Goal: Task Accomplishment & Management: Manage account settings

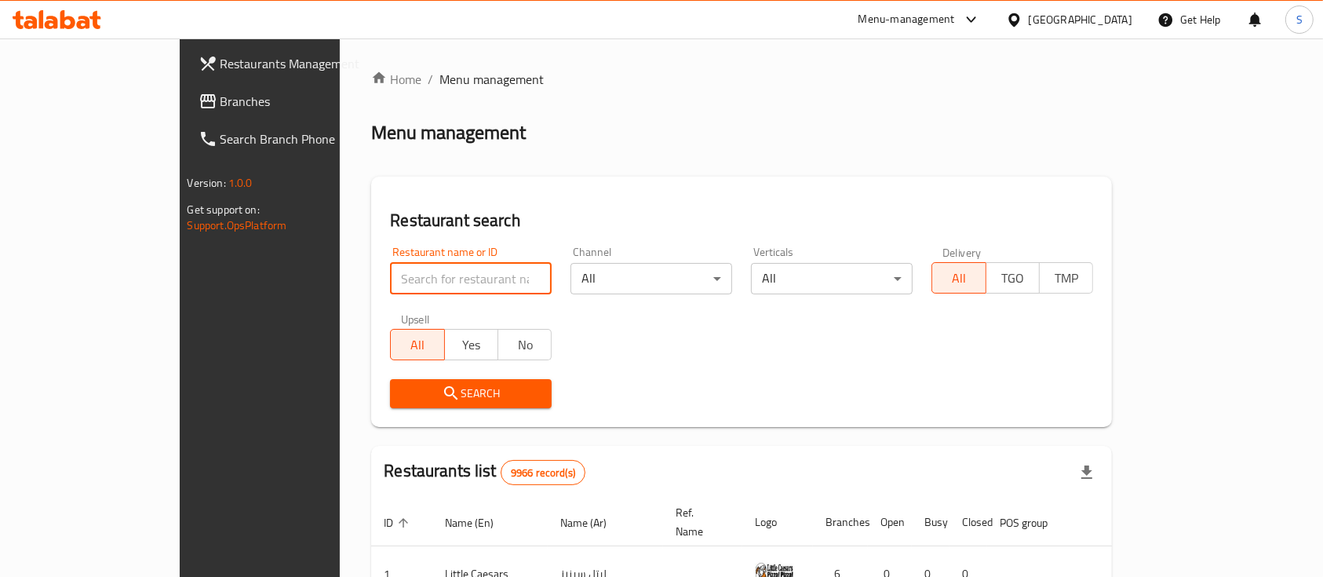
click at [390, 279] on input "search" at bounding box center [471, 278] width 162 height 31
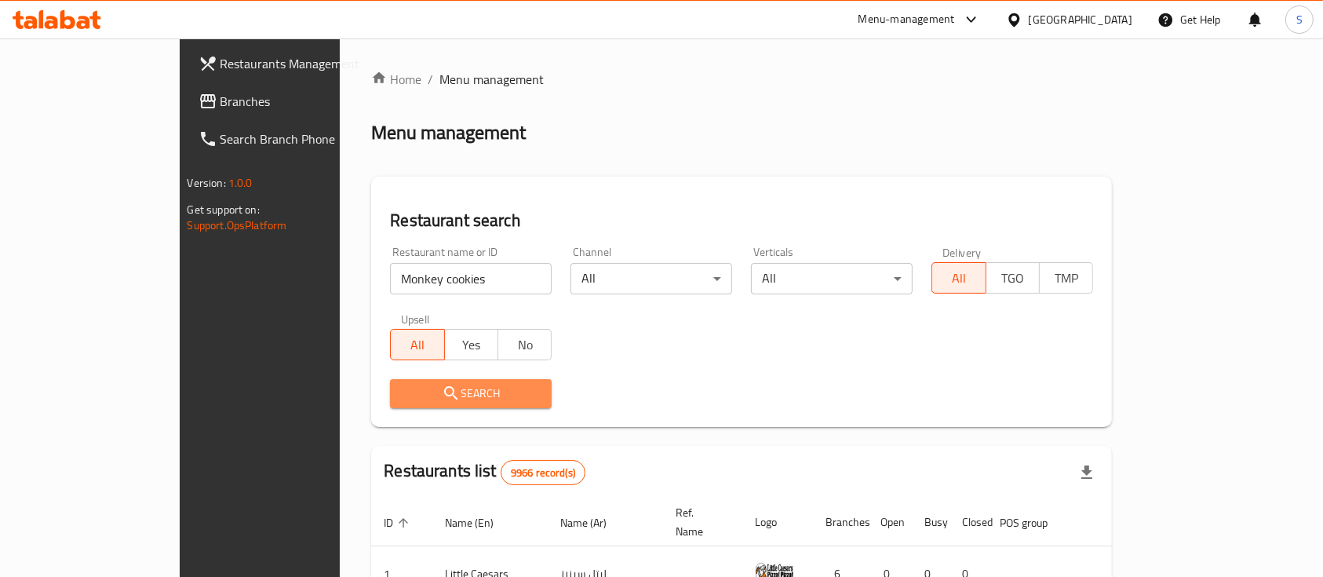
click at [403, 384] on span "Search" at bounding box center [471, 394] width 137 height 20
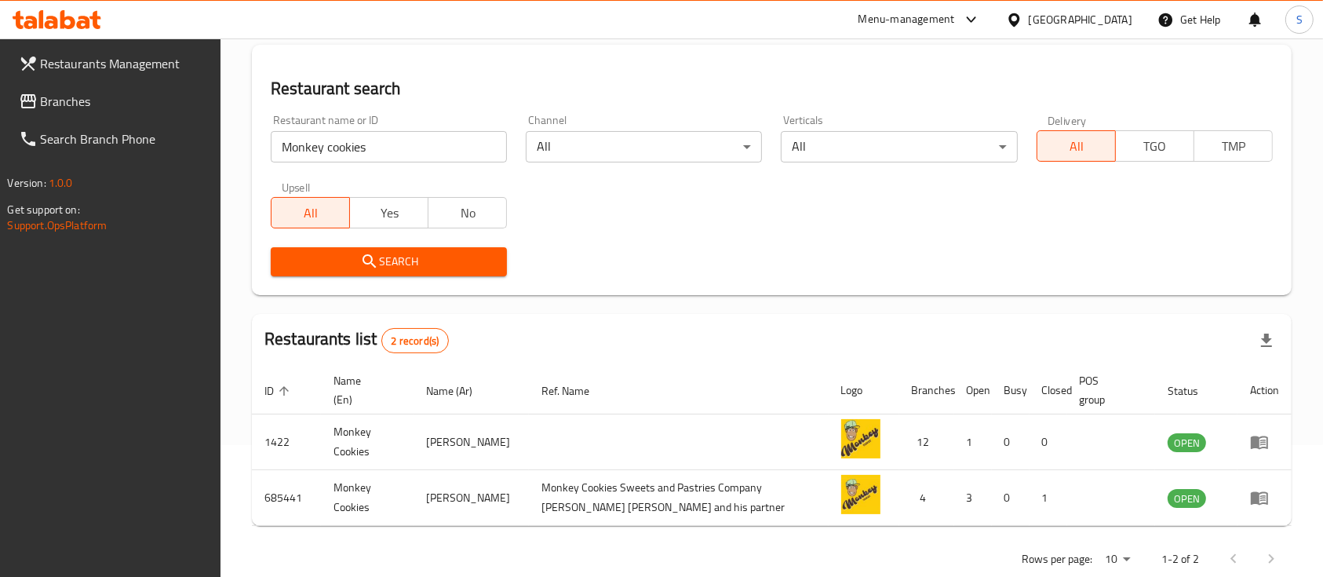
scroll to position [133, 0]
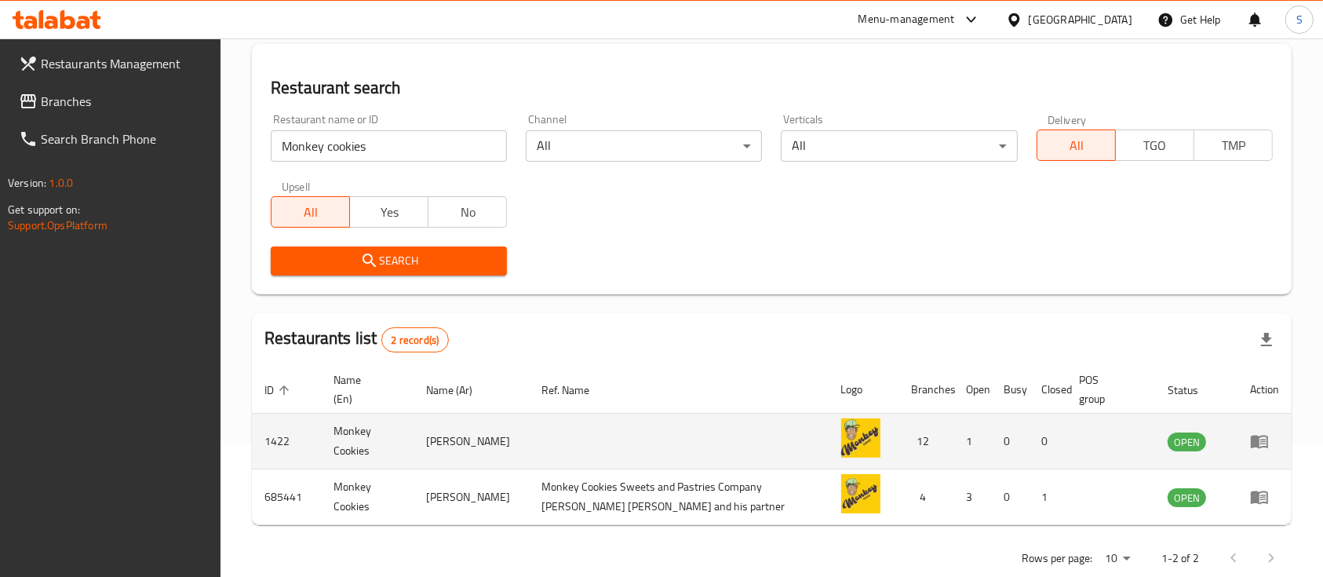
click at [266, 434] on td "1422" at bounding box center [286, 442] width 69 height 56
copy td "1422"
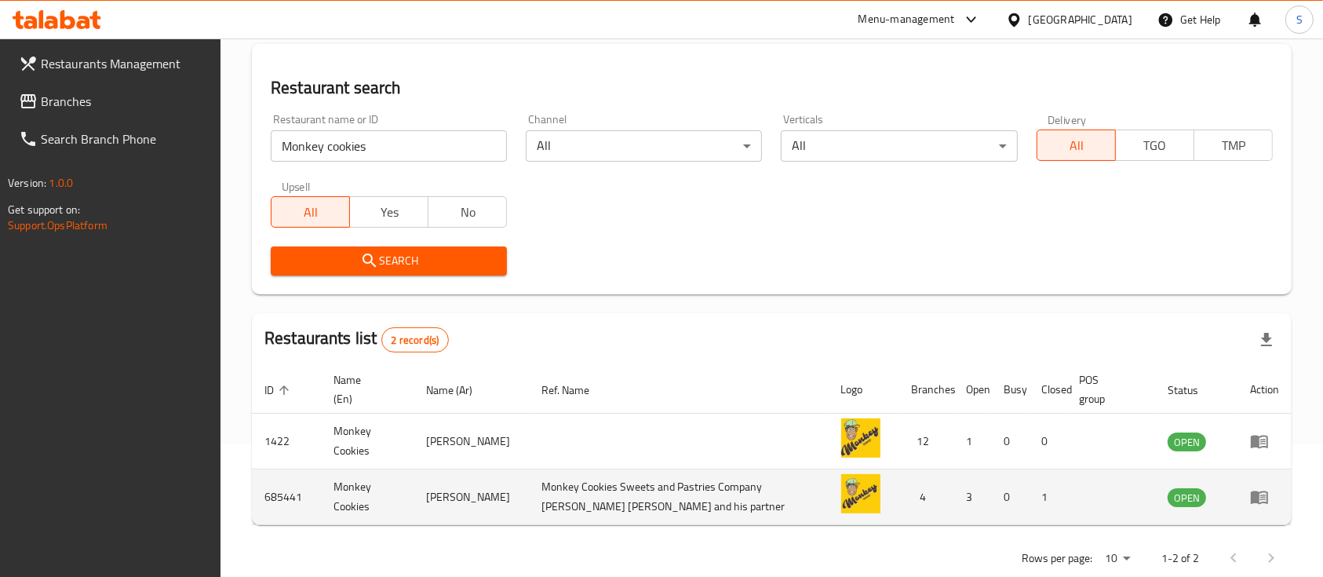
click at [277, 495] on td "685441" at bounding box center [286, 497] width 69 height 56
copy td "685441"
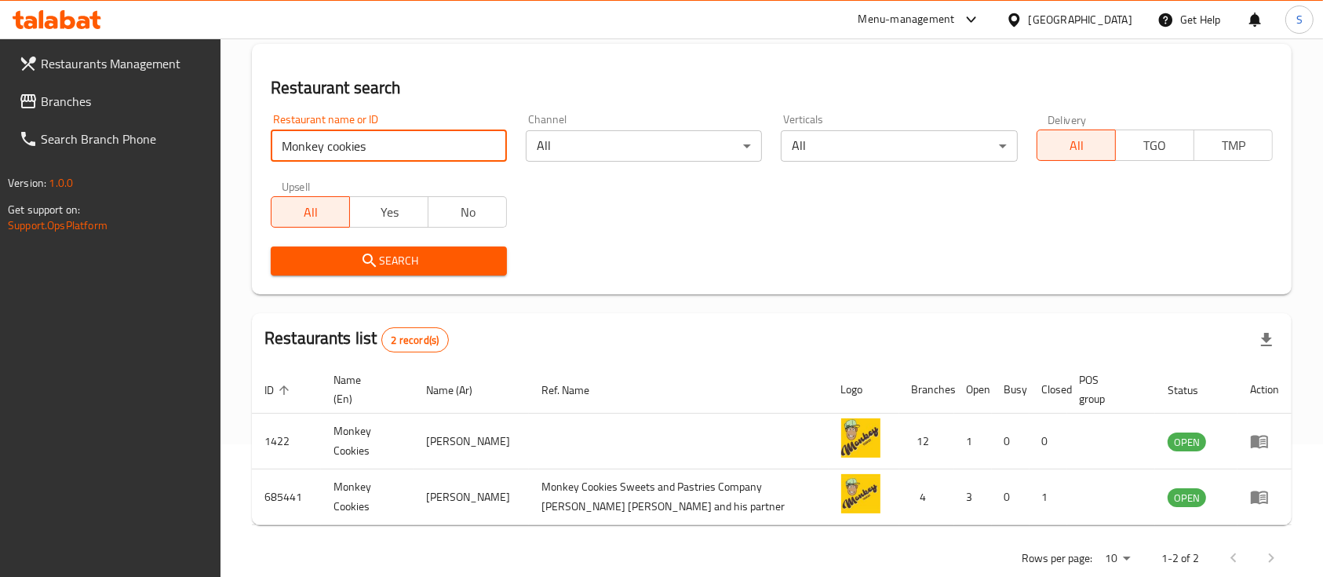
click at [440, 144] on input "Monkey cookies" at bounding box center [389, 145] width 236 height 31
type input "[PERSON_NAME]"
click button "Search" at bounding box center [389, 260] width 236 height 29
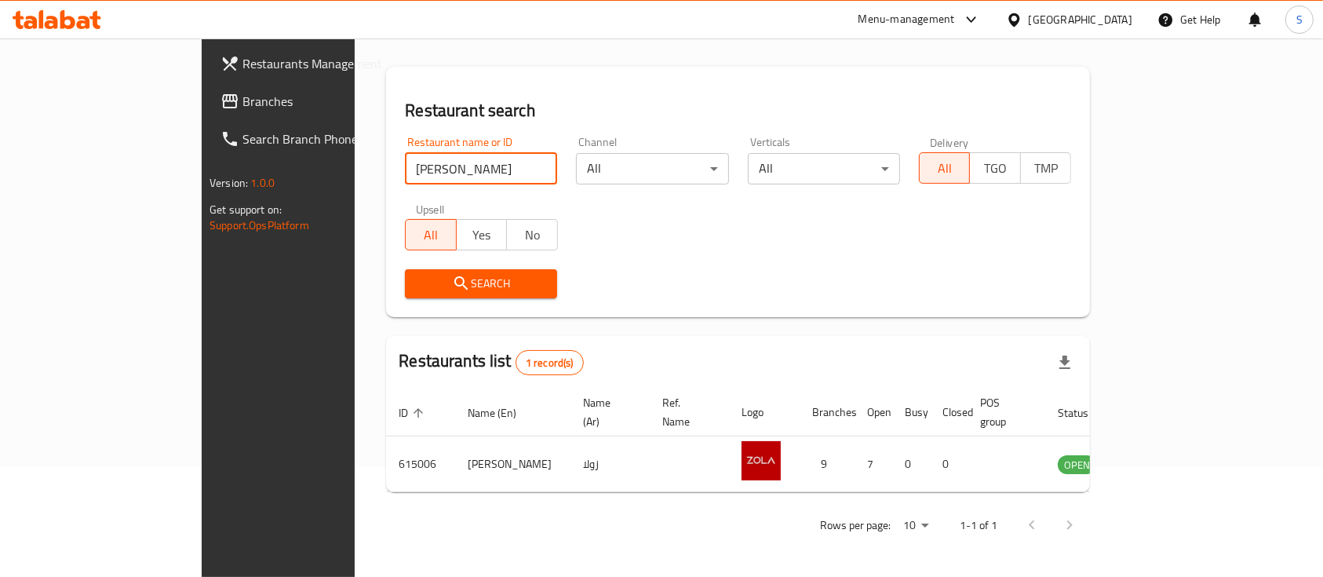
scroll to position [92, 0]
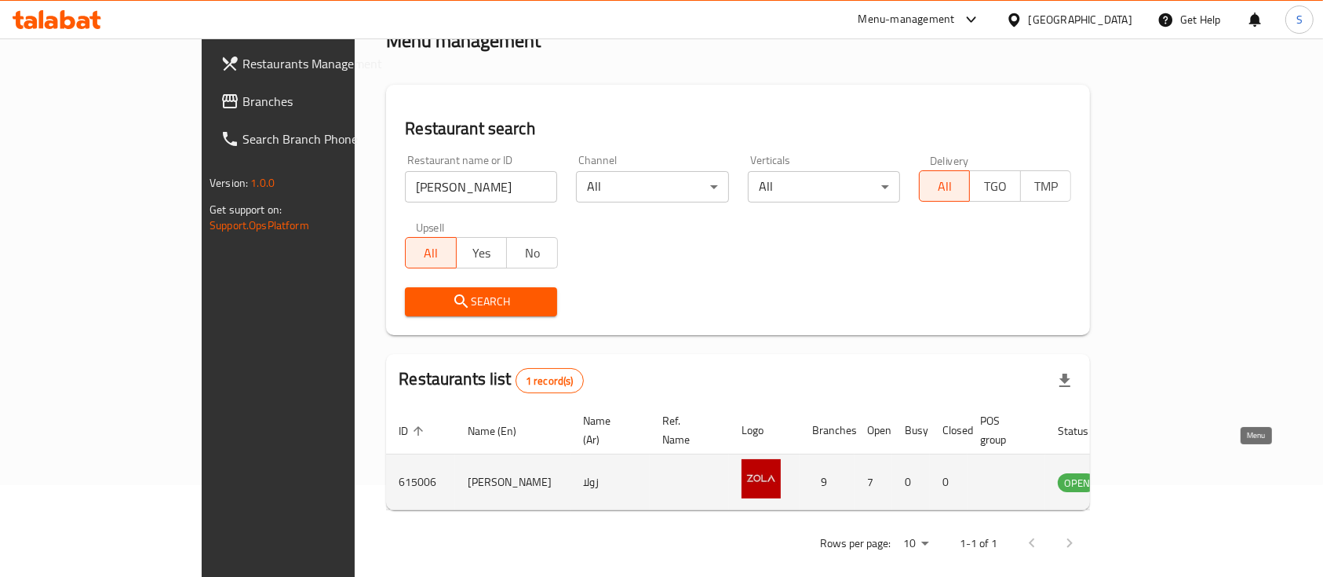
click at [1158, 476] on icon "enhanced table" at bounding box center [1149, 482] width 17 height 13
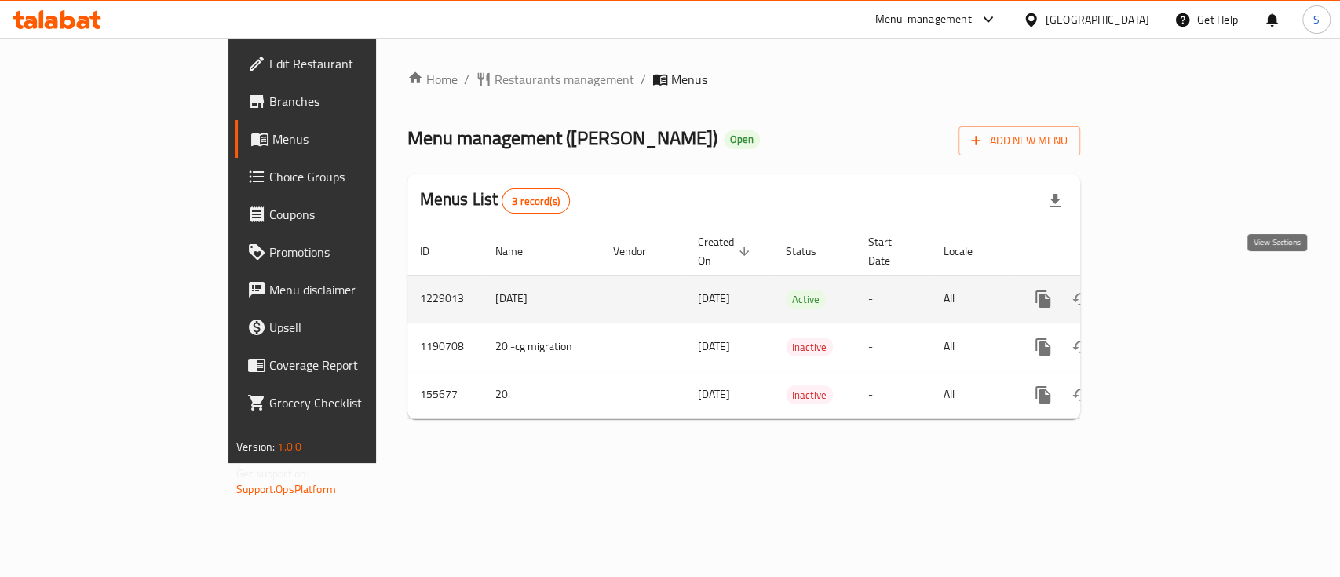
click at [1175, 294] on link "enhanced table" at bounding box center [1156, 299] width 38 height 38
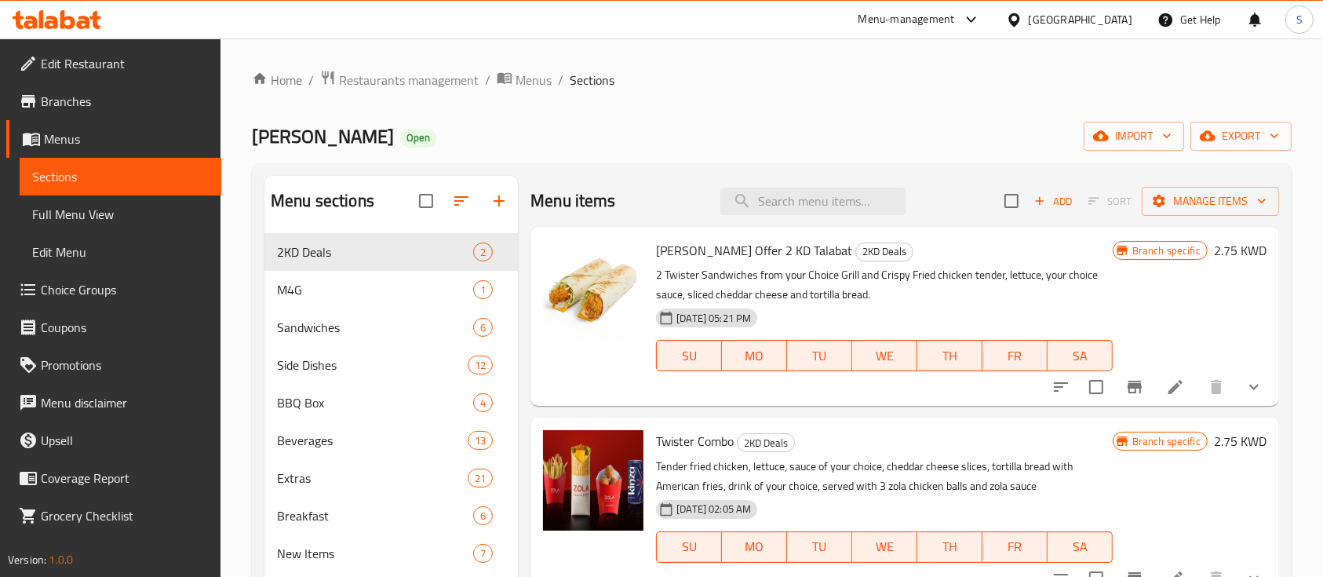
drag, startPoint x: 1281, startPoint y: 294, endPoint x: 1055, endPoint y: 23, distance: 353.3
click at [994, 23] on div "Menu-management" at bounding box center [920, 20] width 148 height 38
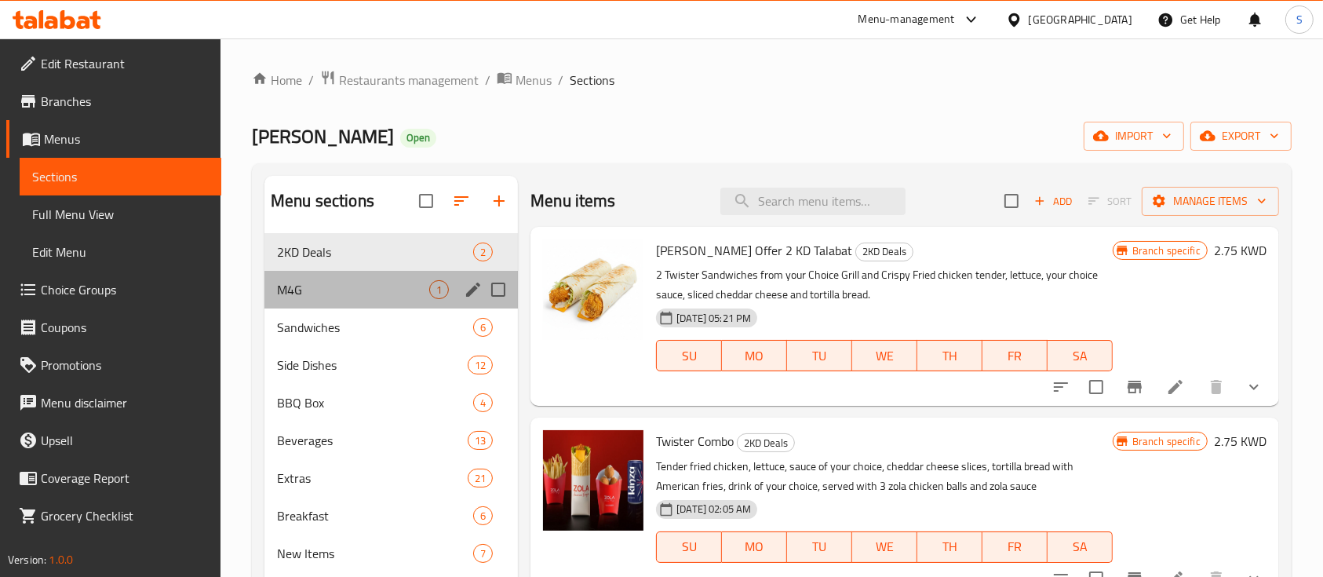
click at [419, 279] on div "M4G 1" at bounding box center [390, 290] width 253 height 38
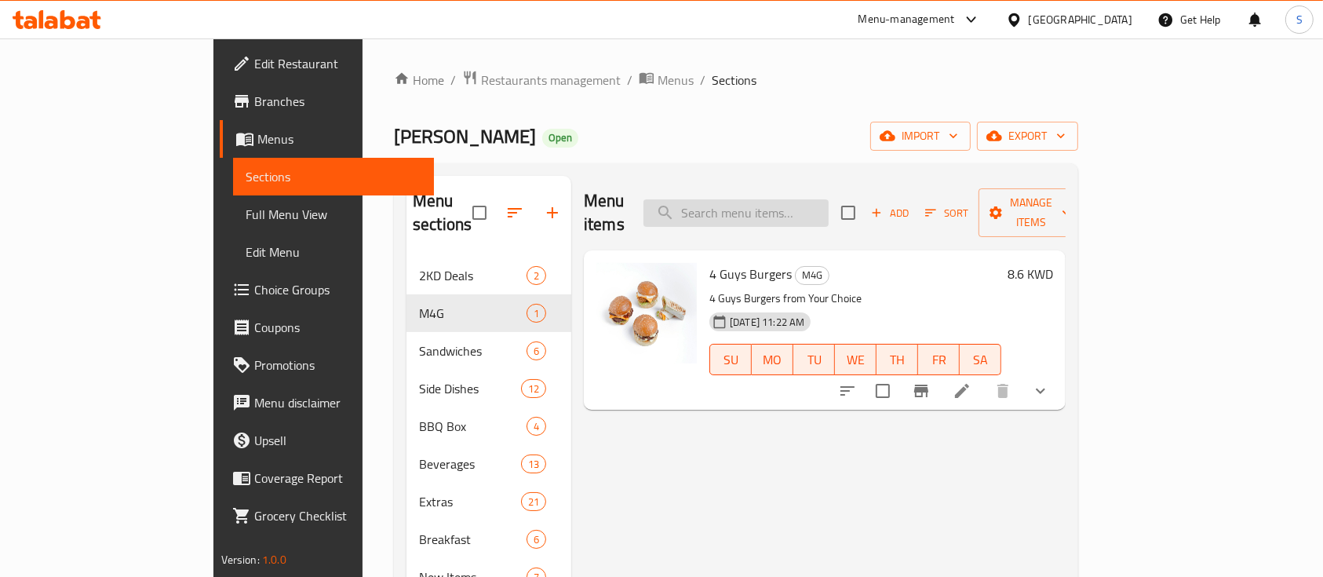
click at [829, 199] on input "search" at bounding box center [736, 212] width 185 height 27
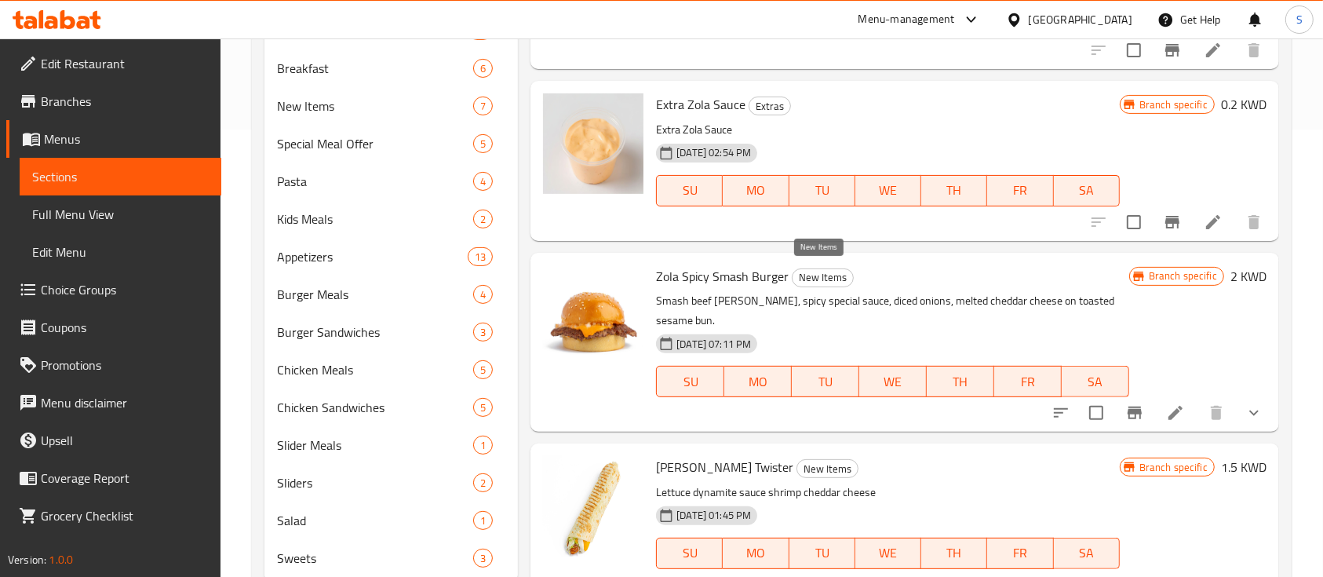
scroll to position [497, 0]
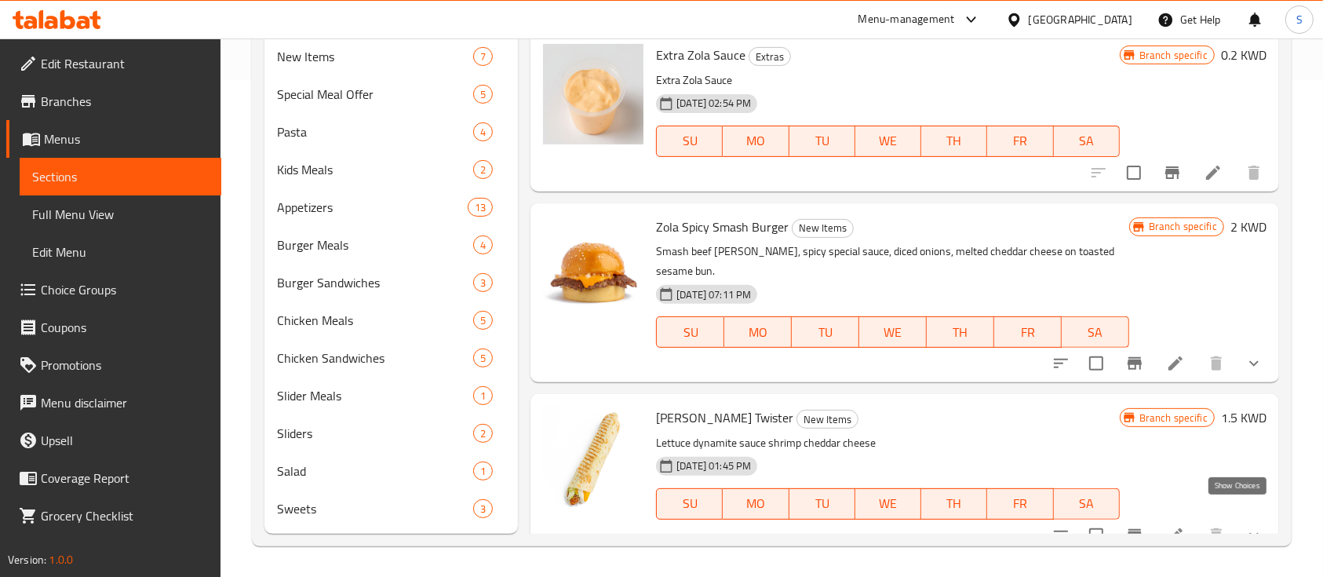
type input "[PERSON_NAME] s"
click at [1245, 526] on icon "show more" at bounding box center [1254, 535] width 19 height 19
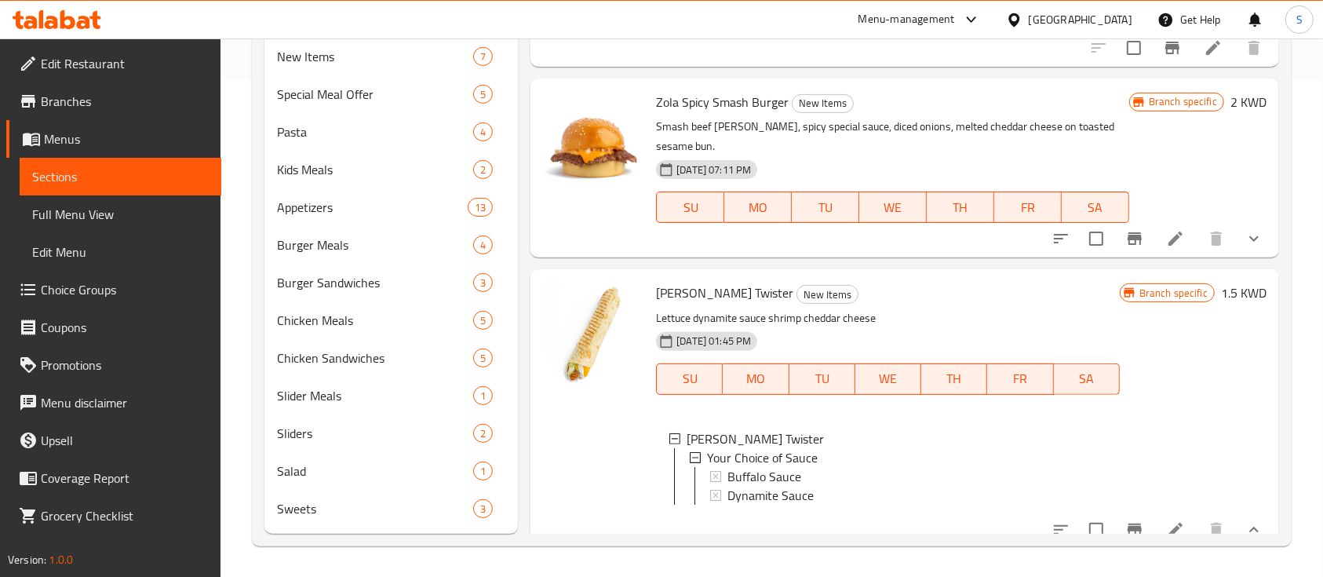
scroll to position [388, 0]
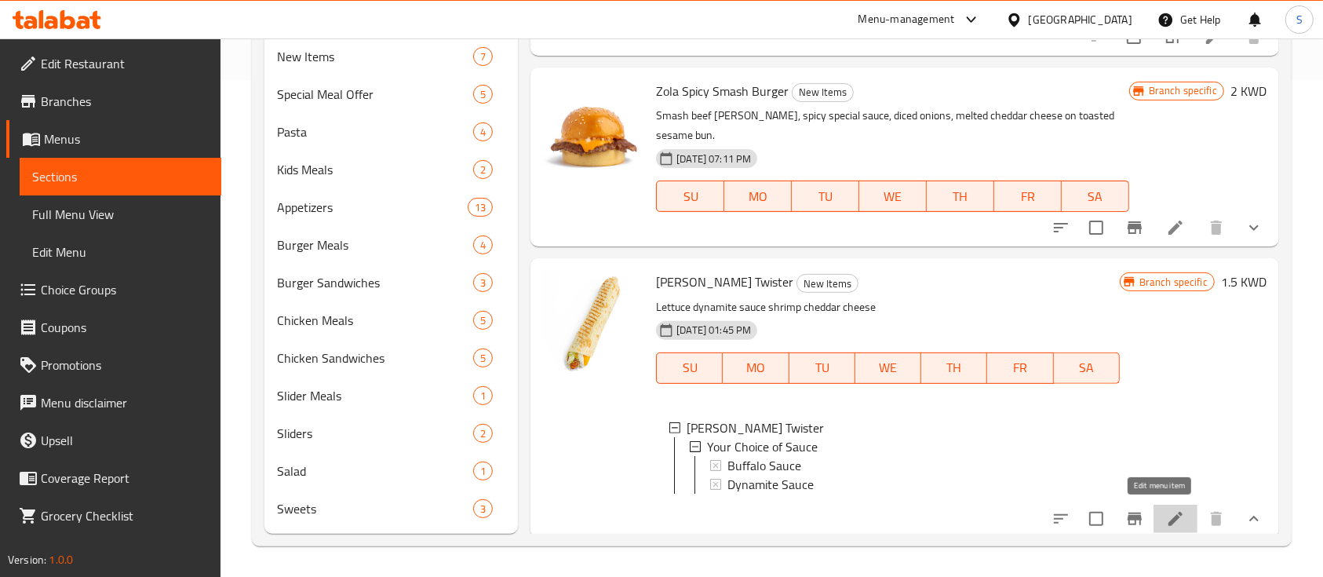
click at [1169, 512] on icon at bounding box center [1176, 519] width 14 height 14
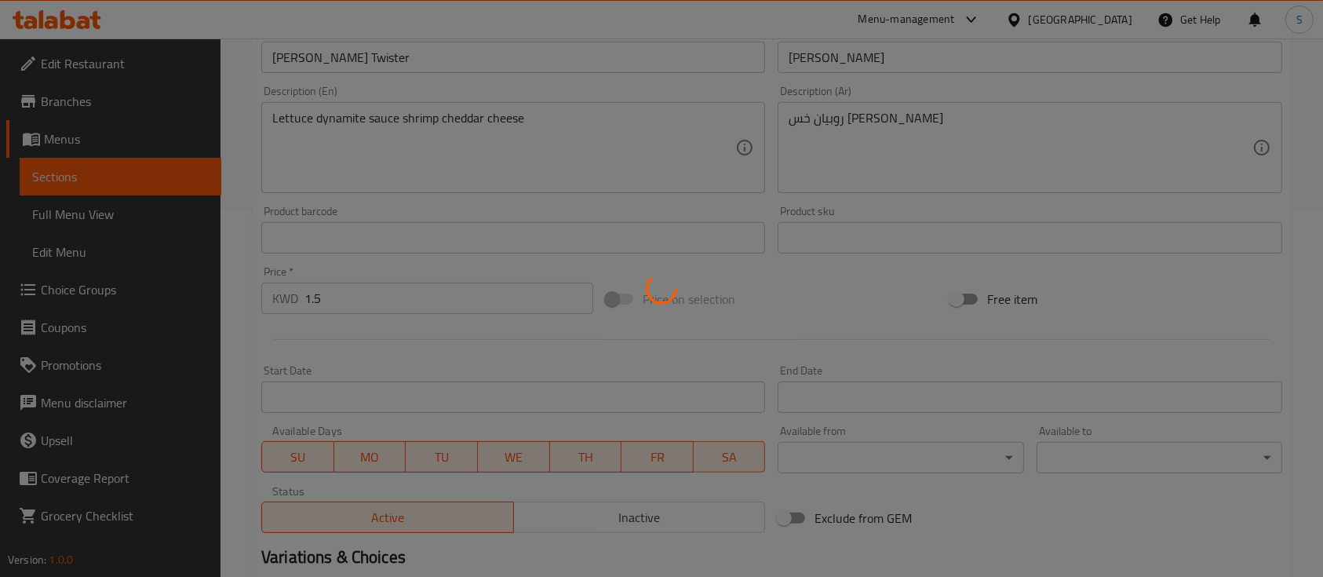
scroll to position [580, 0]
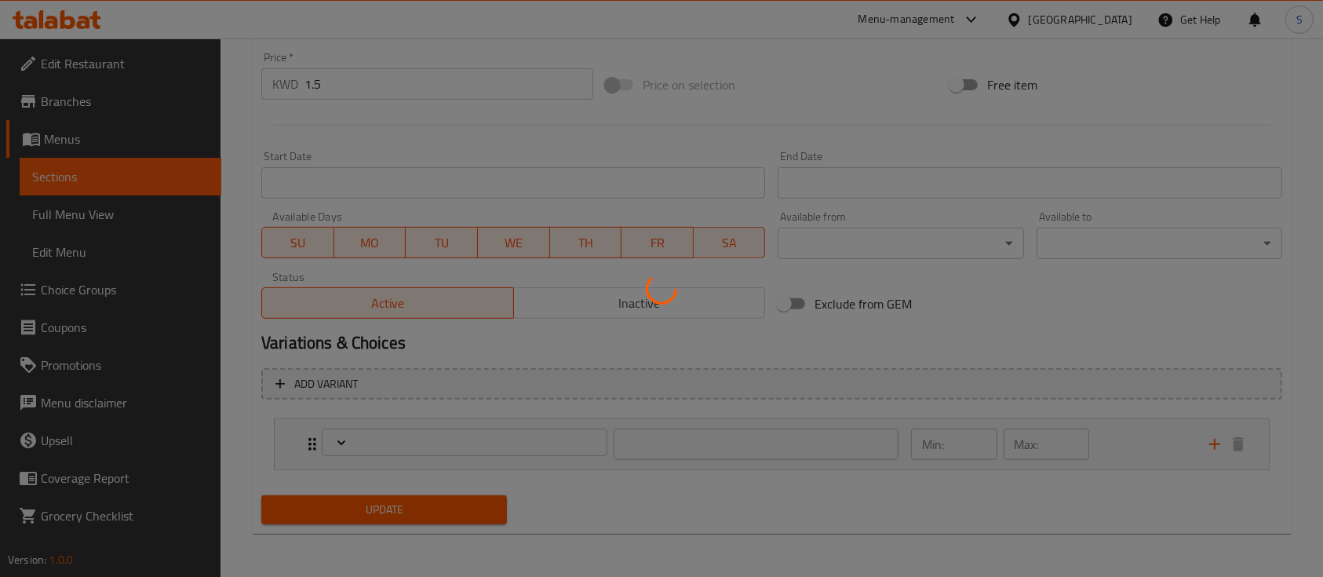
type input "اختيارك من الصوص"
type input "1"
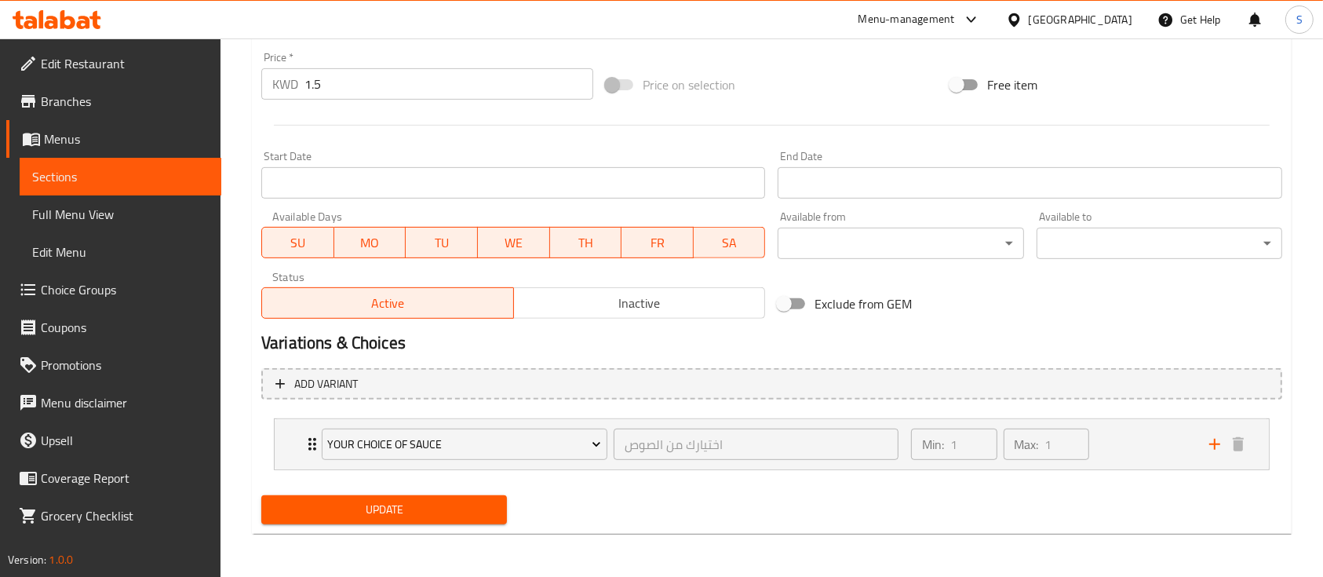
click at [1099, 220] on div "Available to ​ ​" at bounding box center [1160, 235] width 246 height 48
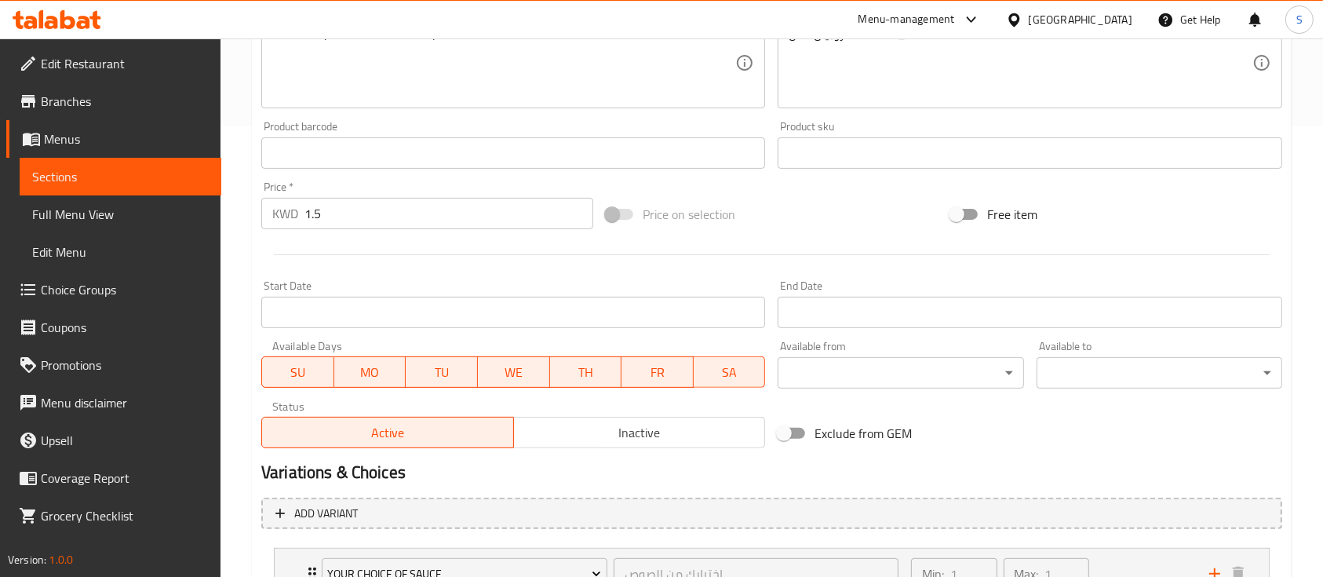
scroll to position [421, 0]
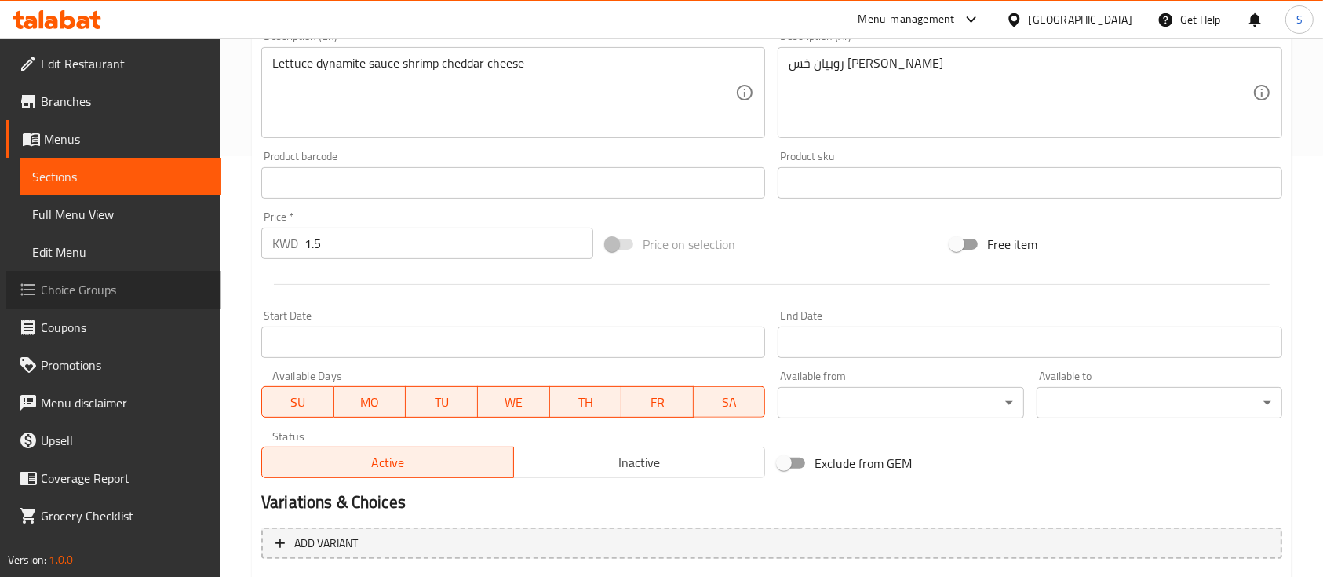
click at [122, 295] on span "Choice Groups" at bounding box center [125, 289] width 168 height 19
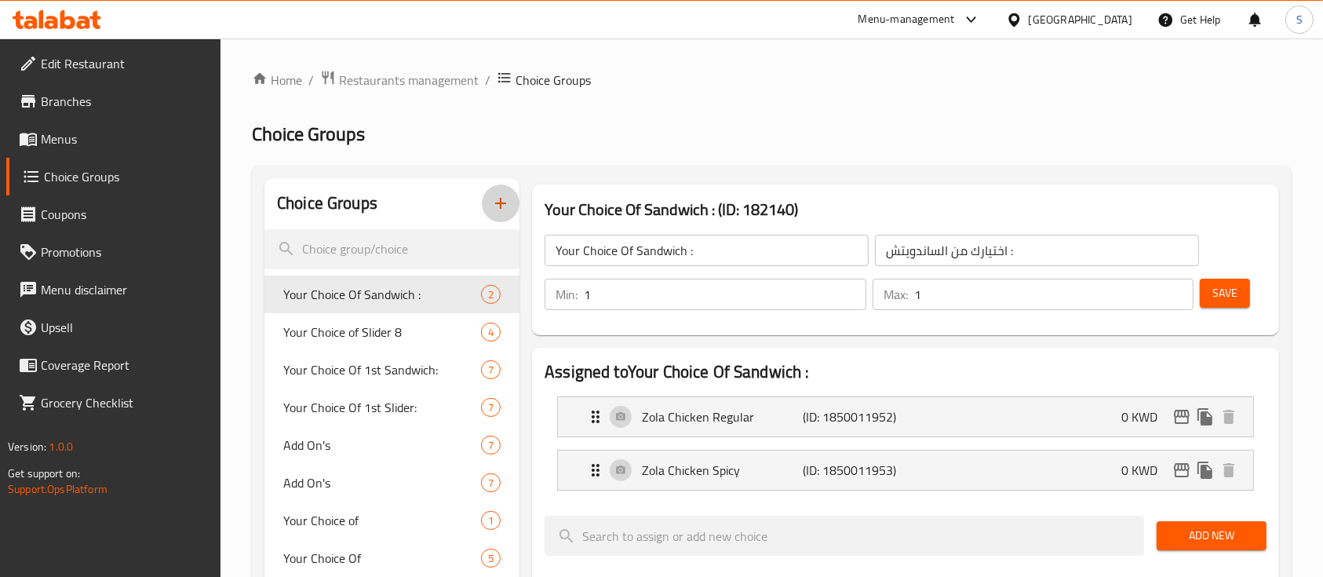
click at [500, 209] on icon "button" at bounding box center [500, 203] width 11 height 11
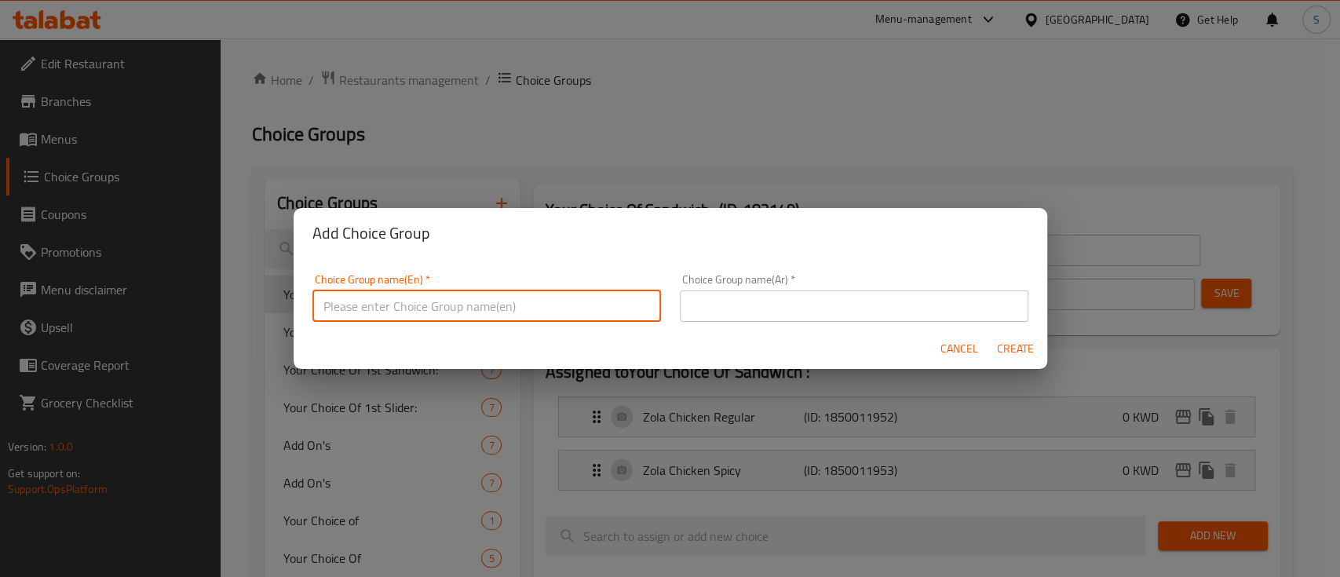
click at [494, 315] on input "text" at bounding box center [486, 305] width 348 height 31
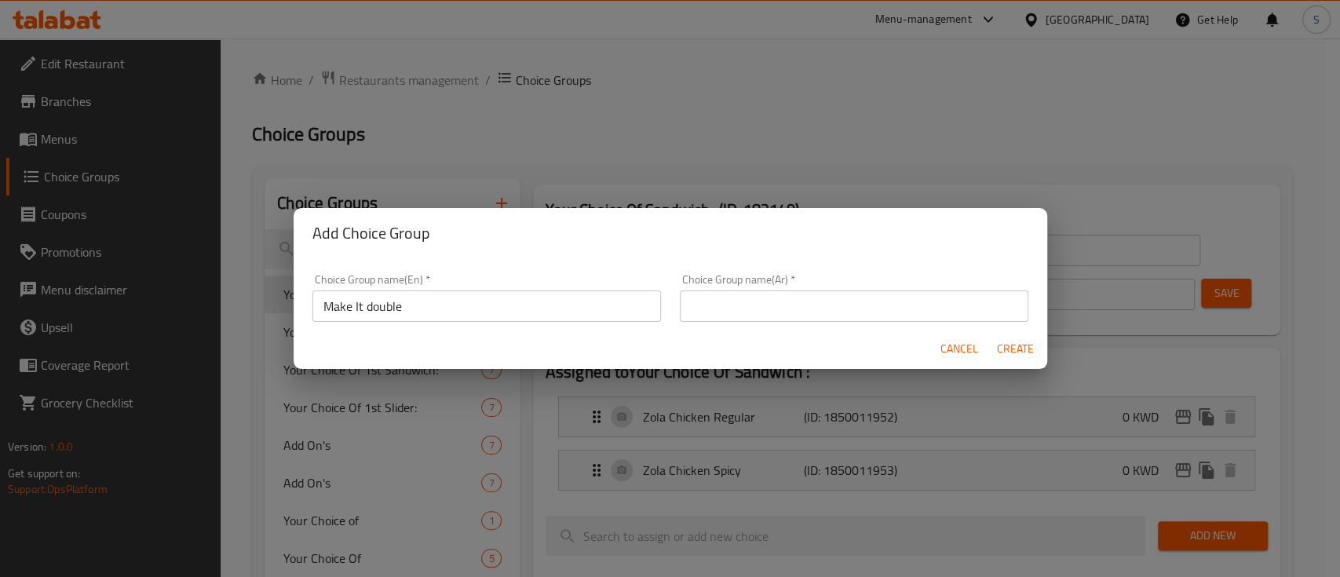
click at [465, 349] on div "Cancel Create" at bounding box center [670, 349] width 753 height 42
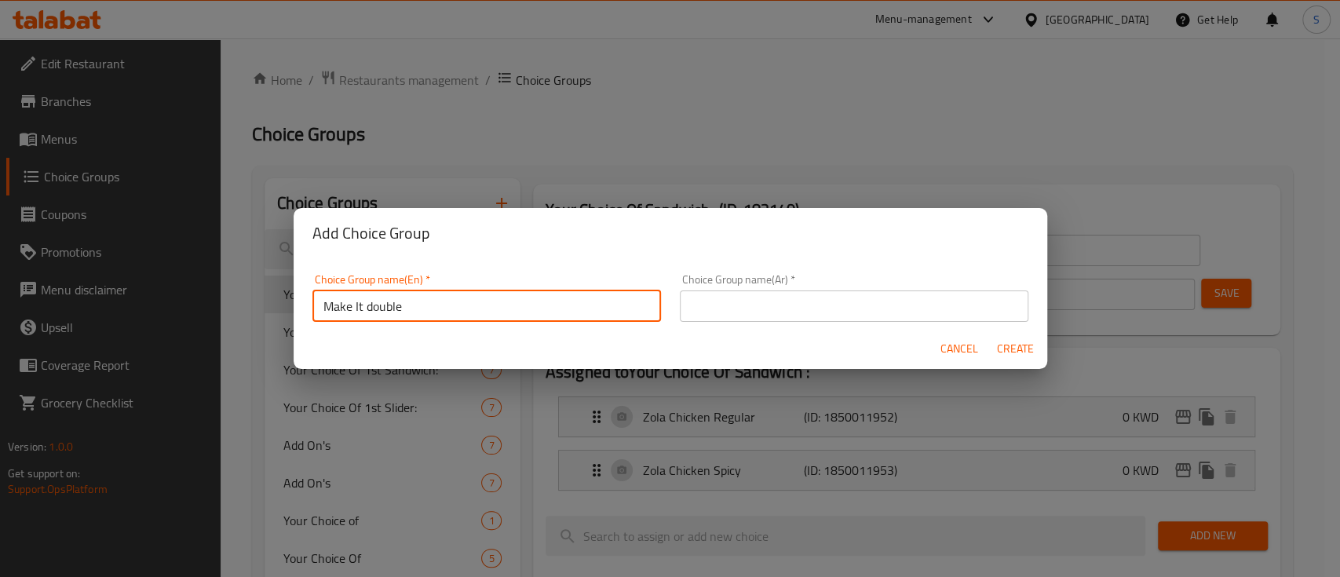
click at [396, 312] on input "Make It double" at bounding box center [486, 305] width 348 height 31
type input "Make It Meal"
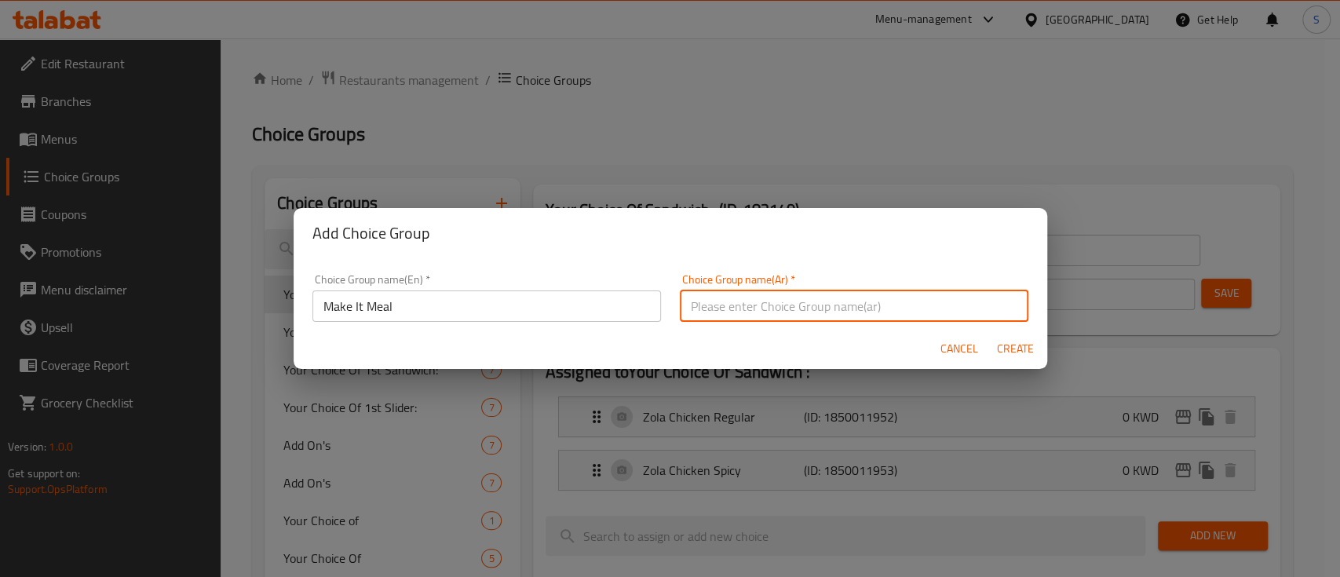
click at [711, 302] on input "text" at bounding box center [854, 305] width 348 height 31
type input "o"
type input "خليها وجبه"
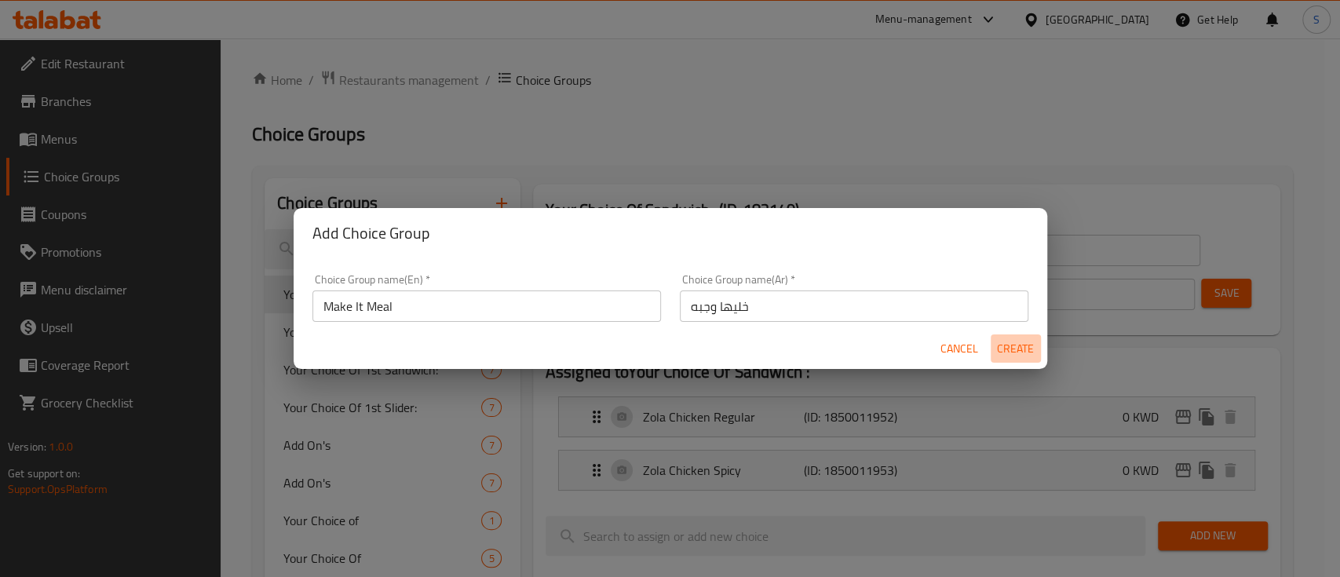
click at [1029, 350] on span "Create" at bounding box center [1016, 349] width 38 height 20
type input "Make It Meal"
type input "خليها وجبه"
type input "0"
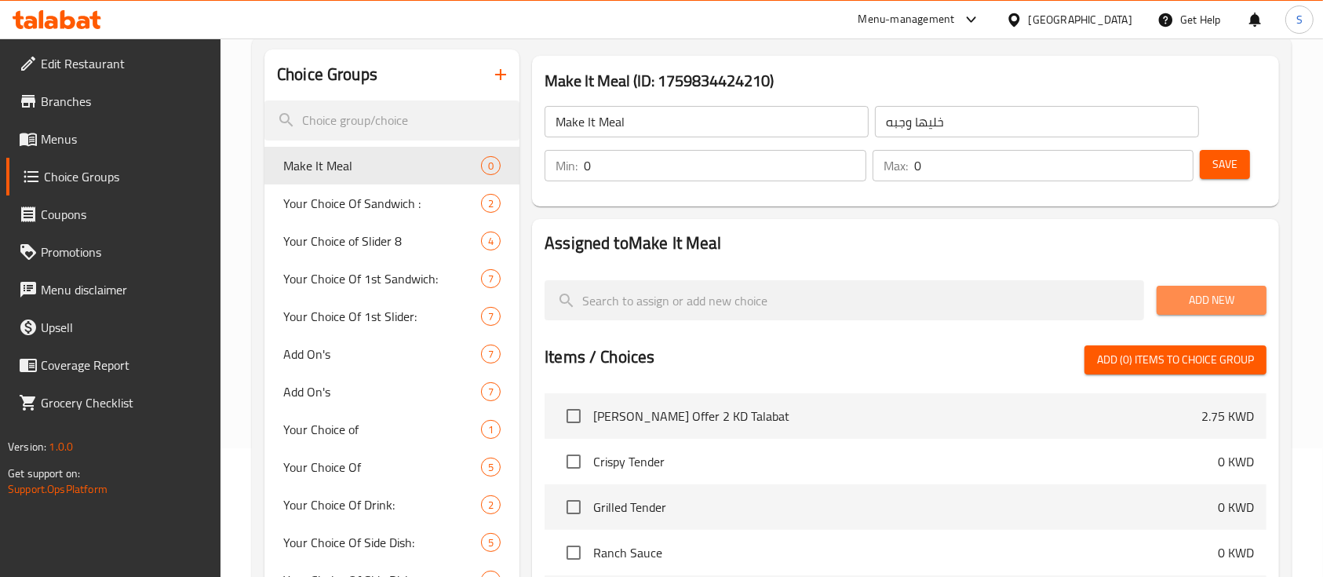
click at [1199, 290] on span "Add New" at bounding box center [1211, 300] width 85 height 20
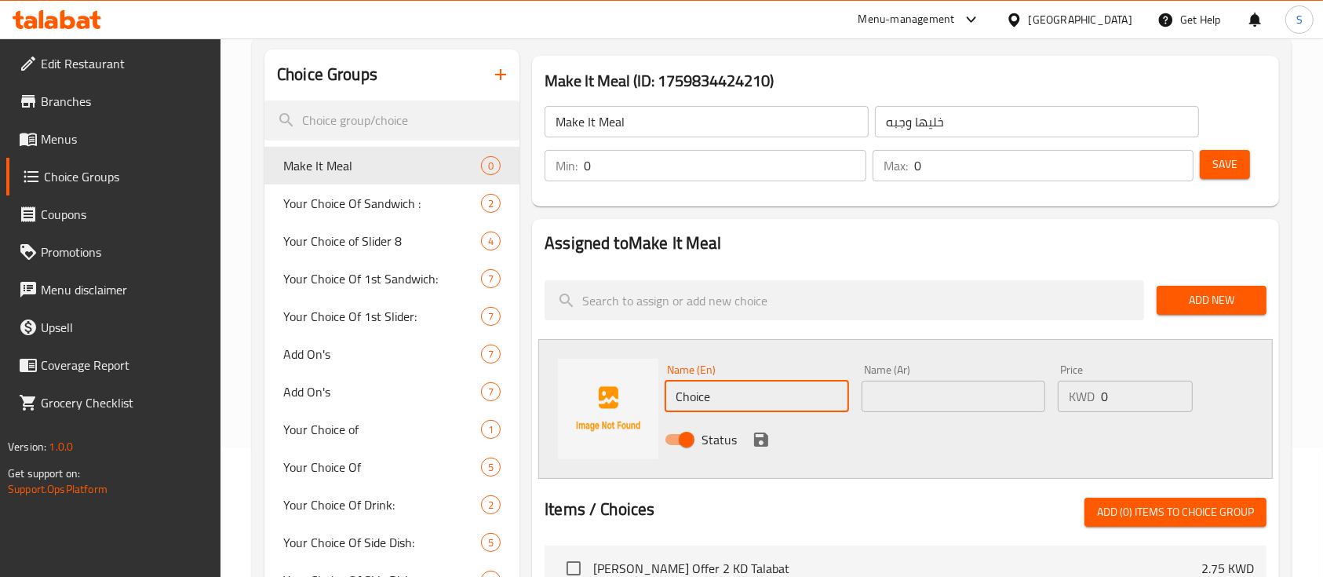
click at [722, 397] on input "Choice" at bounding box center [757, 396] width 184 height 31
type input "ٍ"
click at [722, 397] on input "Sandaeish" at bounding box center [757, 396] width 184 height 31
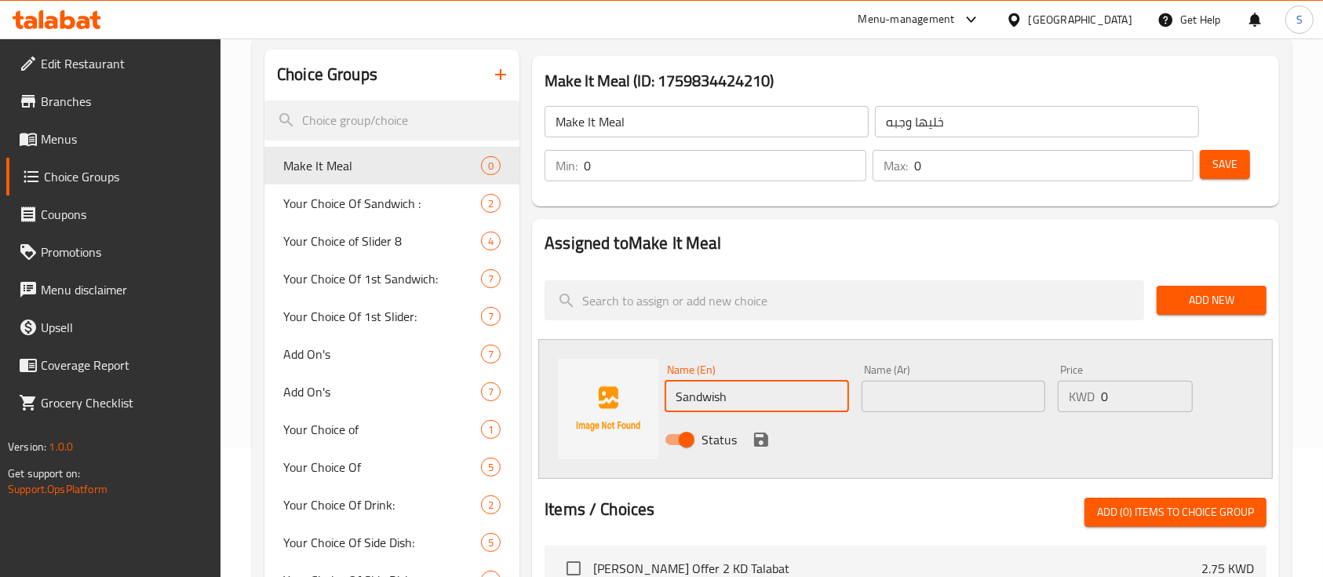
type input "Sandwish"
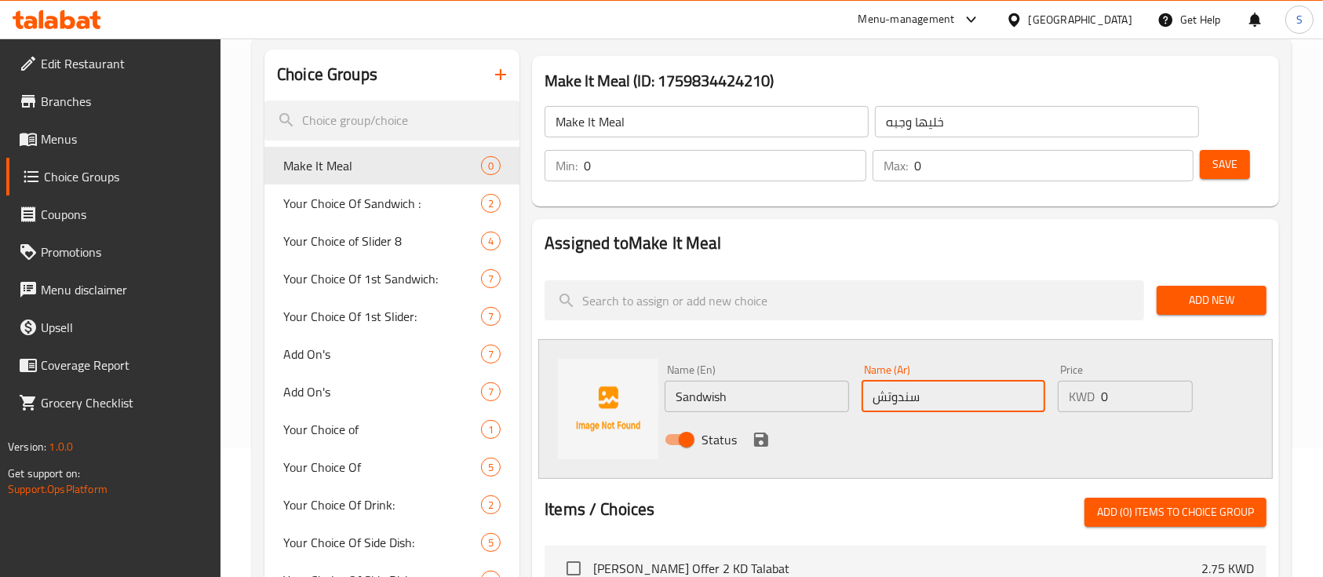
type input "سندوتش"
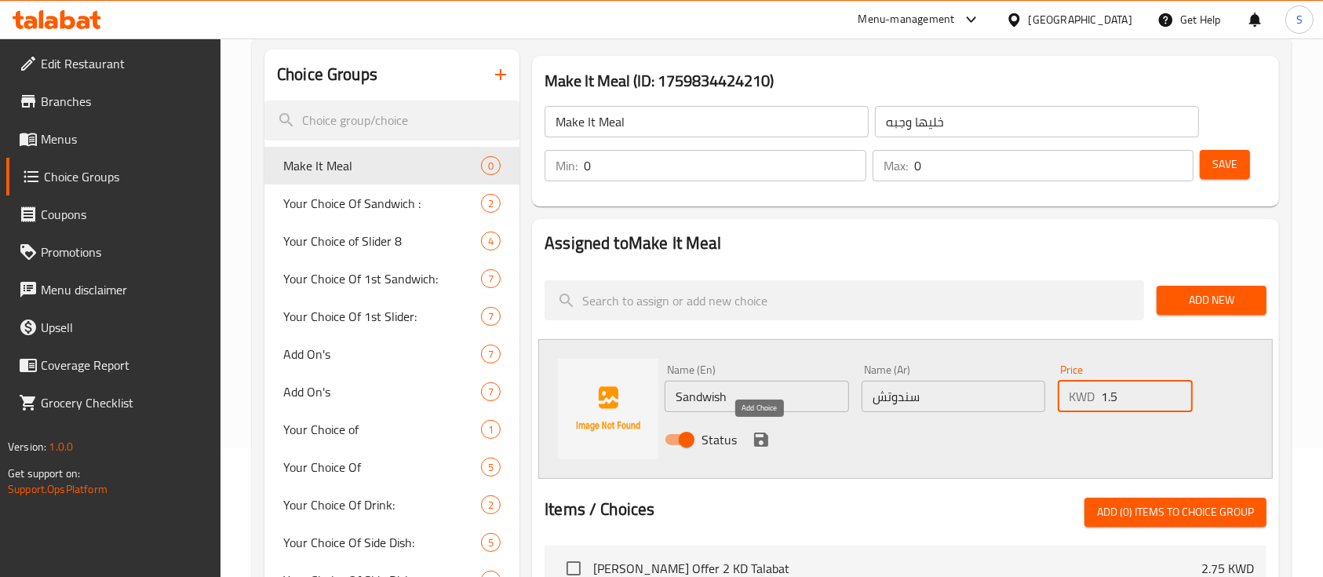
type input "1.5"
click at [757, 432] on icon "save" at bounding box center [761, 439] width 14 height 14
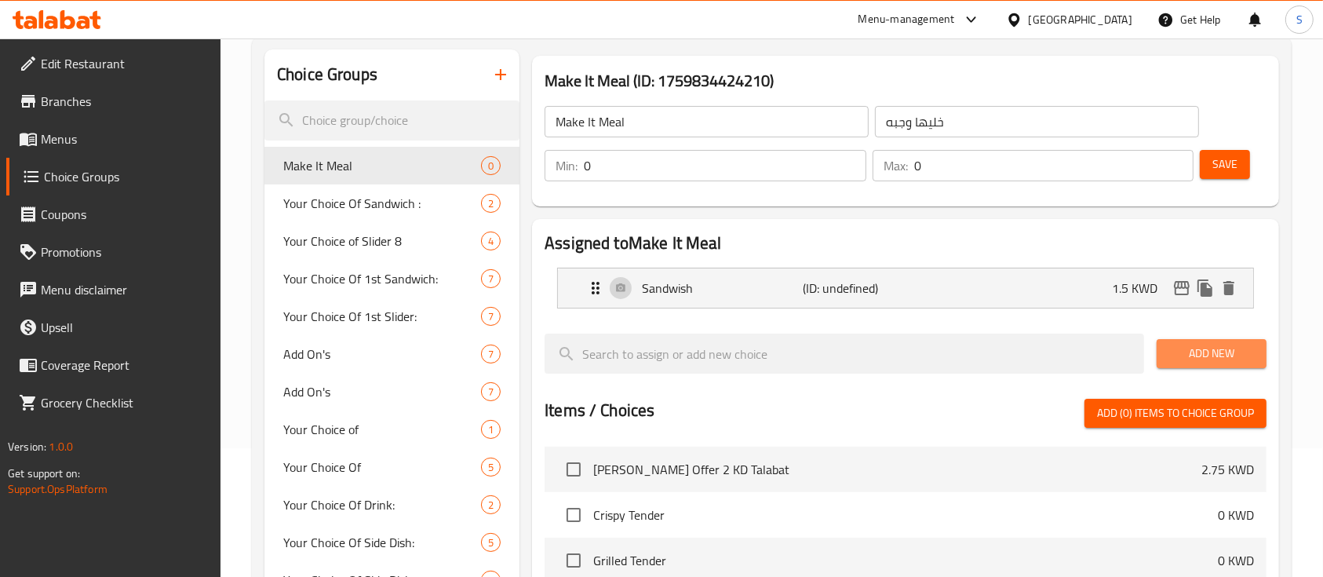
click at [1224, 345] on span "Add New" at bounding box center [1211, 354] width 85 height 20
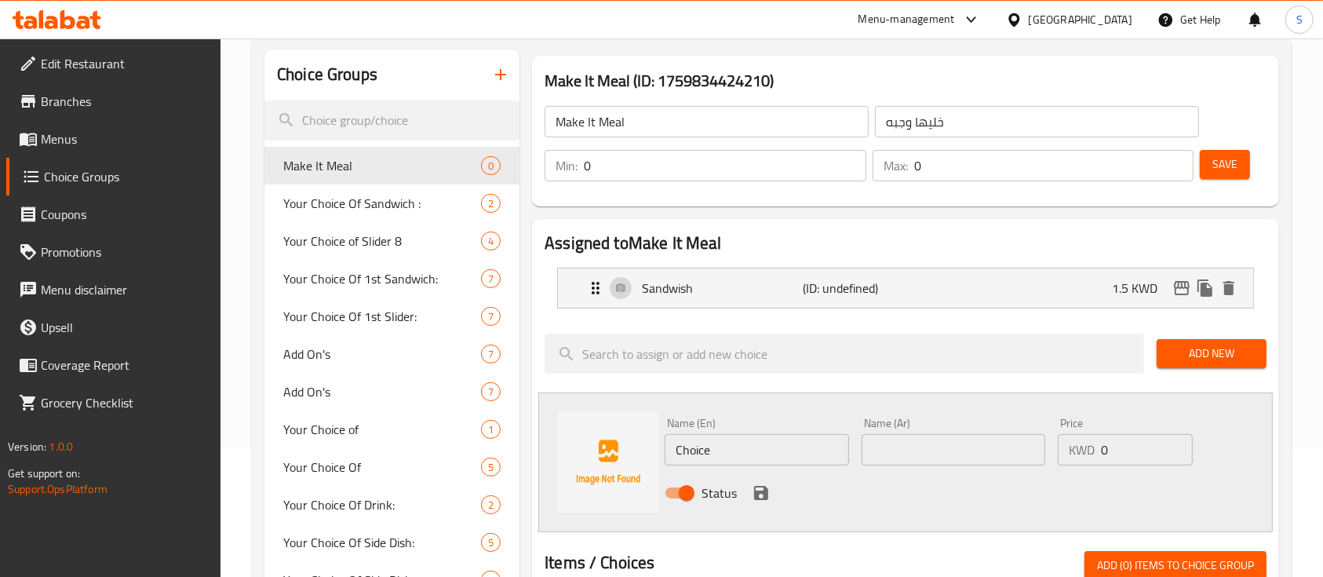
click at [779, 446] on input "Choice" at bounding box center [757, 449] width 184 height 31
type input "’"
type input "m"
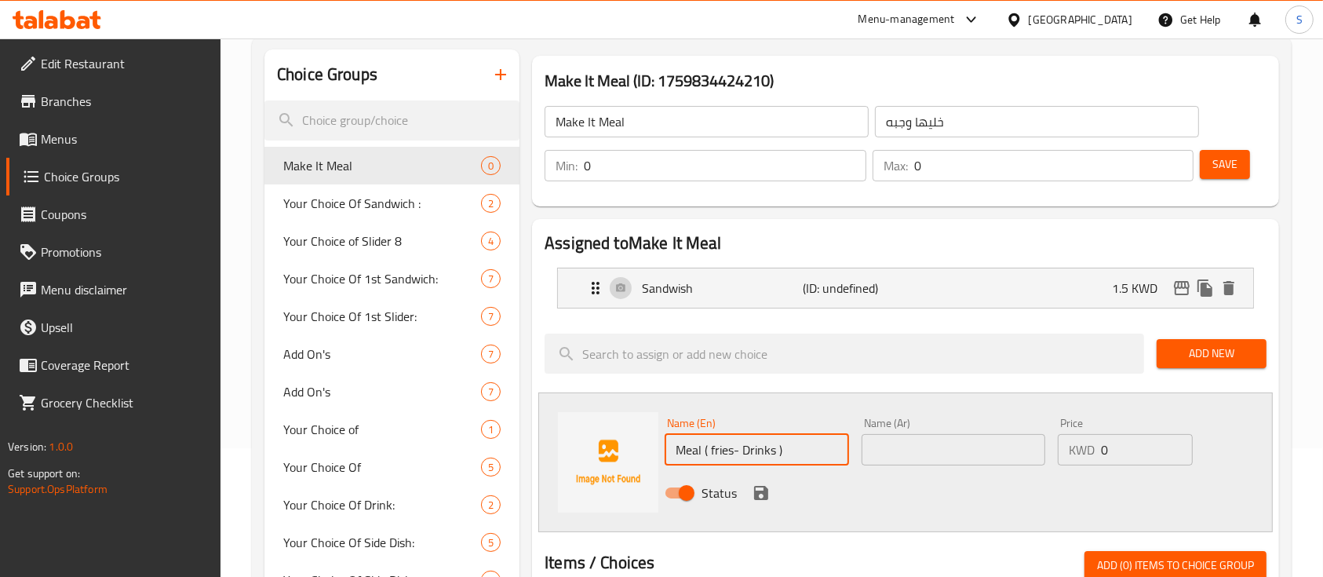
type input "Meal ( fries- Drinks )"
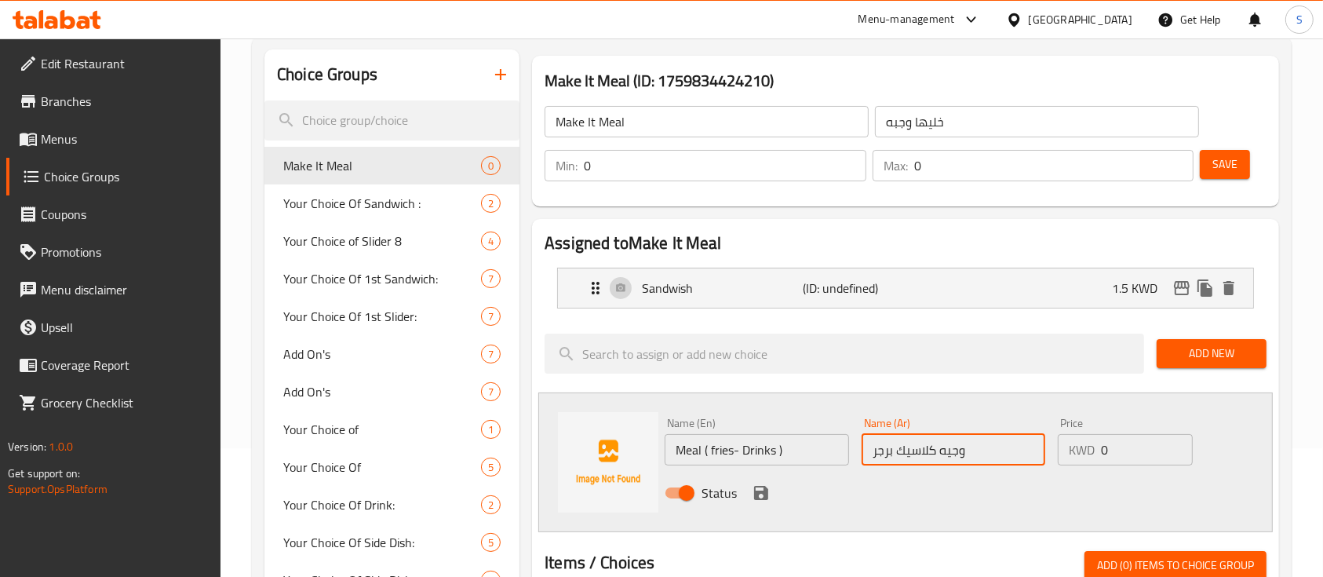
drag, startPoint x: 934, startPoint y: 445, endPoint x: 789, endPoint y: 467, distance: 146.8
click at [789, 467] on div "Name (En) Meal ( fries- Drinks ) Name (En) Name (Ar) وجيه كلاسيك برجر Name (Ar)…" at bounding box center [952, 462] width 589 height 103
type input "وجيه ([PERSON_NAME]"
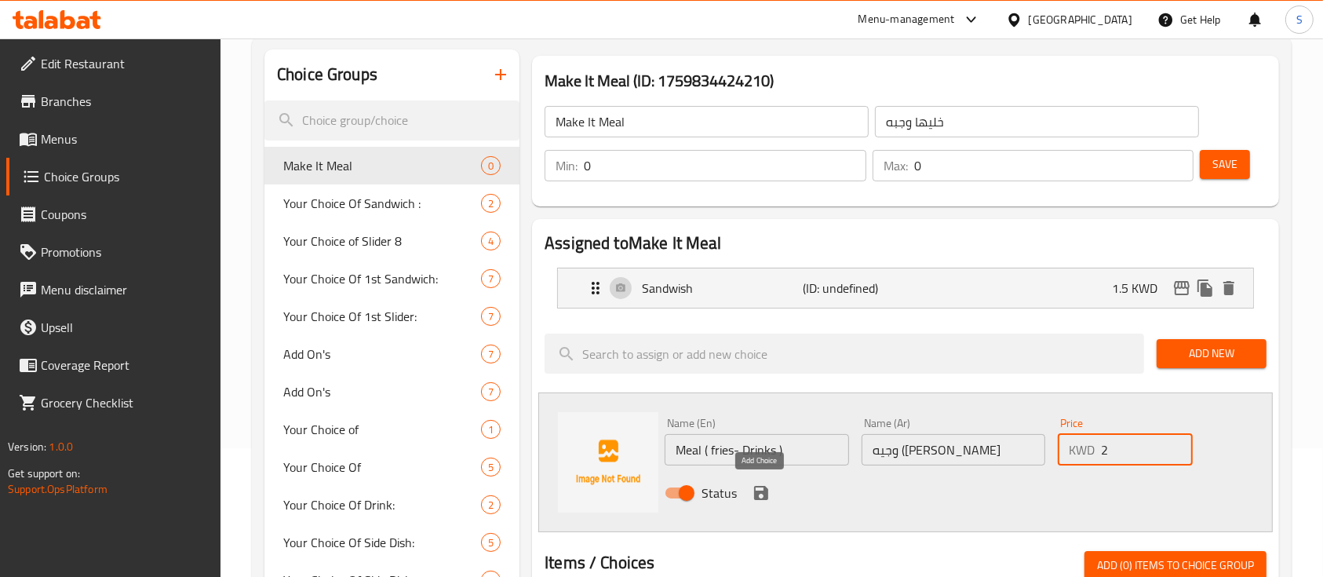
type input "2"
click at [757, 488] on icon "save" at bounding box center [761, 492] width 19 height 19
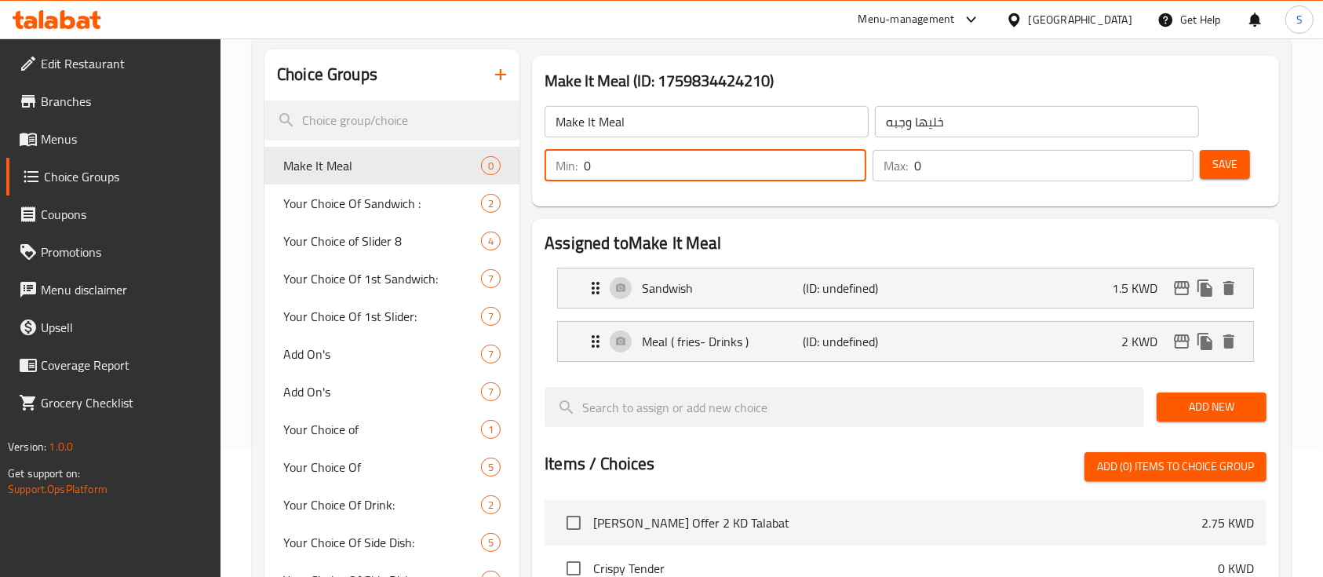
click at [647, 169] on input "0" at bounding box center [725, 165] width 283 height 31
type input "1"
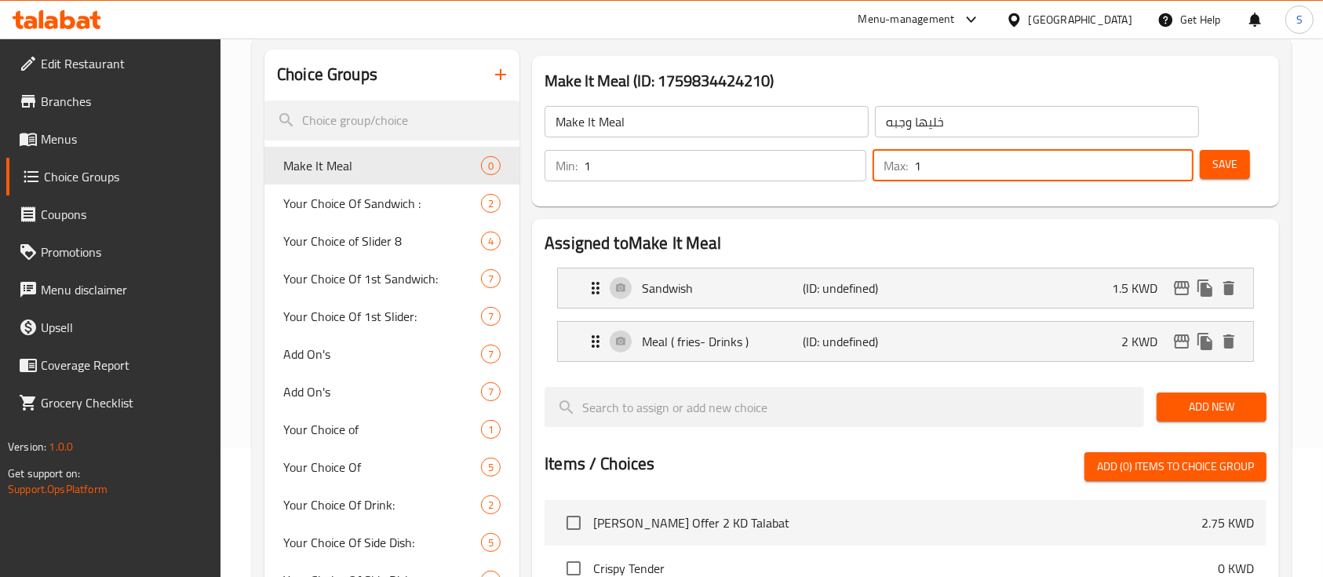
type input "1"
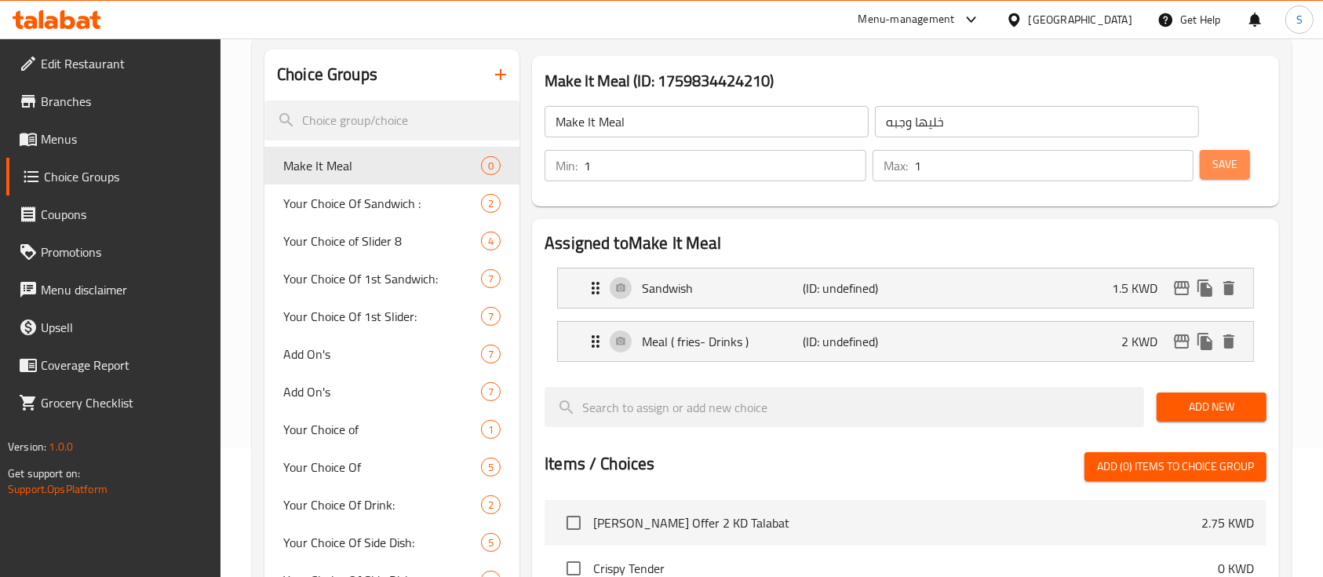
click at [1222, 160] on span "Save" at bounding box center [1225, 165] width 25 height 20
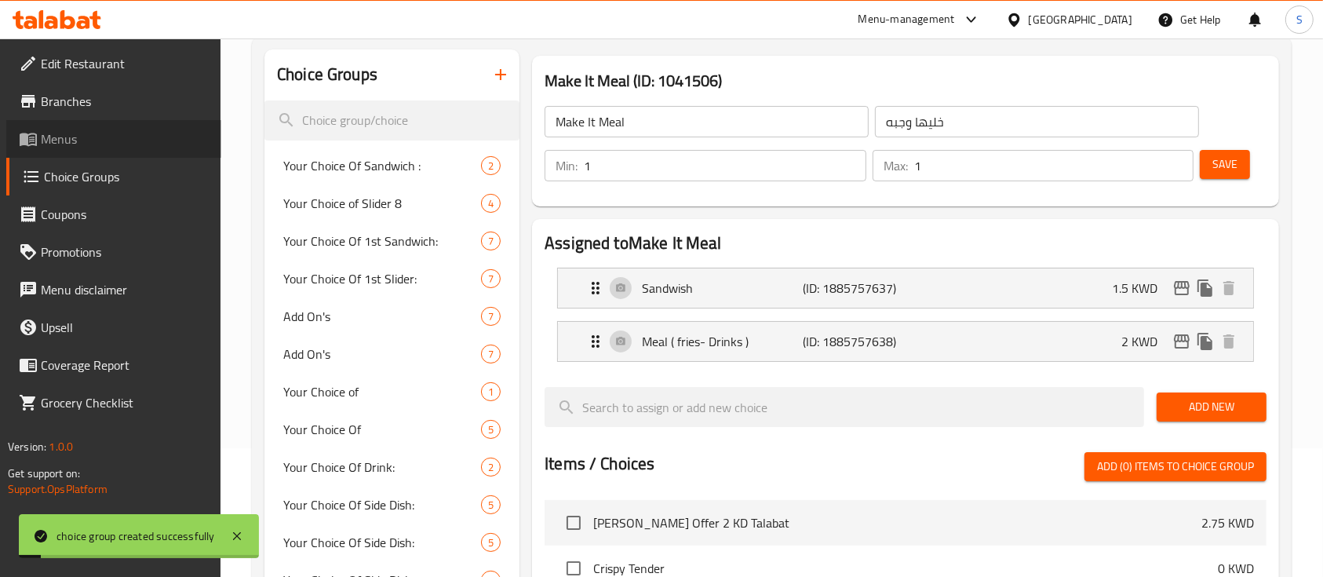
click at [96, 146] on span "Menus" at bounding box center [125, 138] width 168 height 19
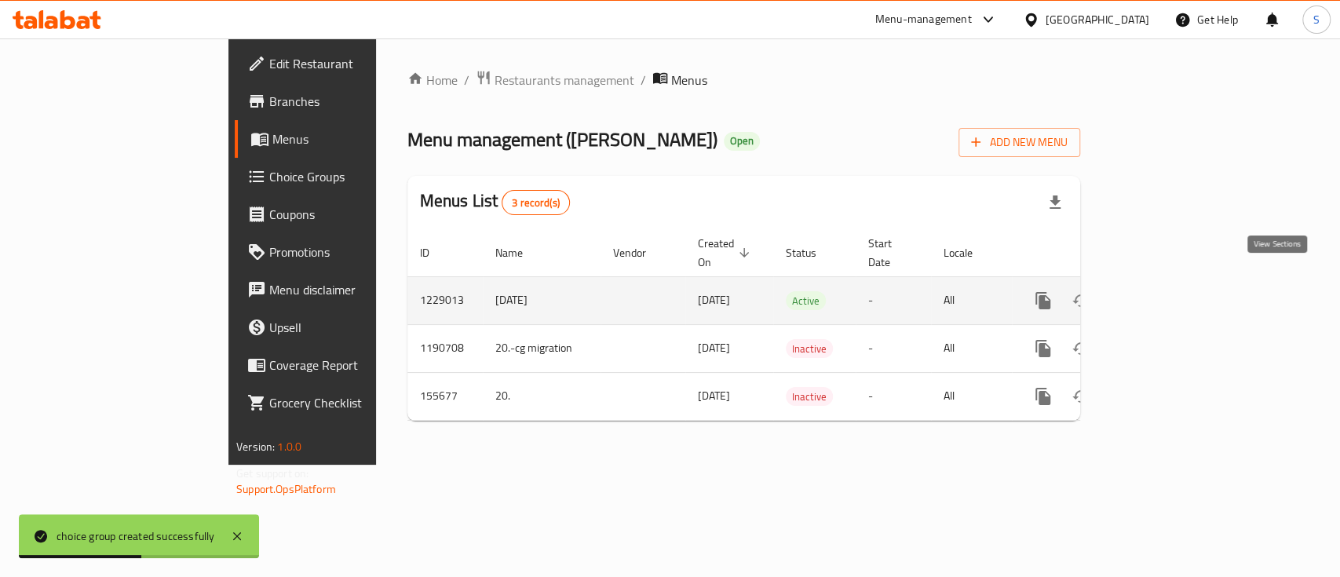
click at [1163, 294] on icon "enhanced table" at bounding box center [1156, 301] width 14 height 14
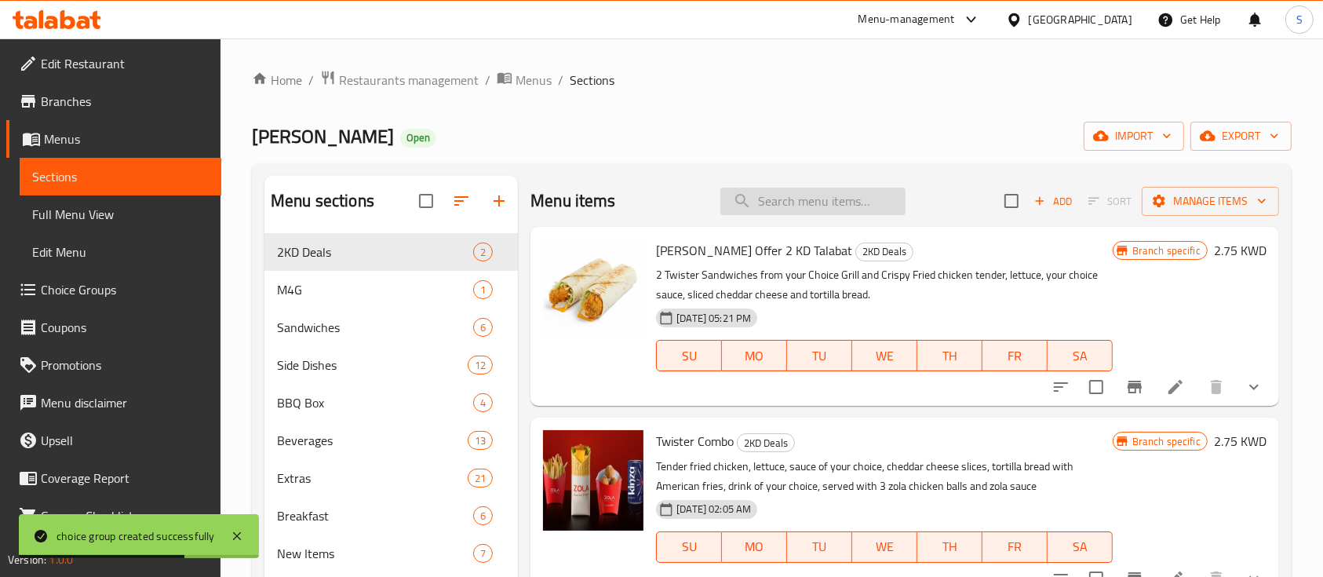
click at [806, 201] on input "search" at bounding box center [812, 201] width 185 height 27
type input "ئ"
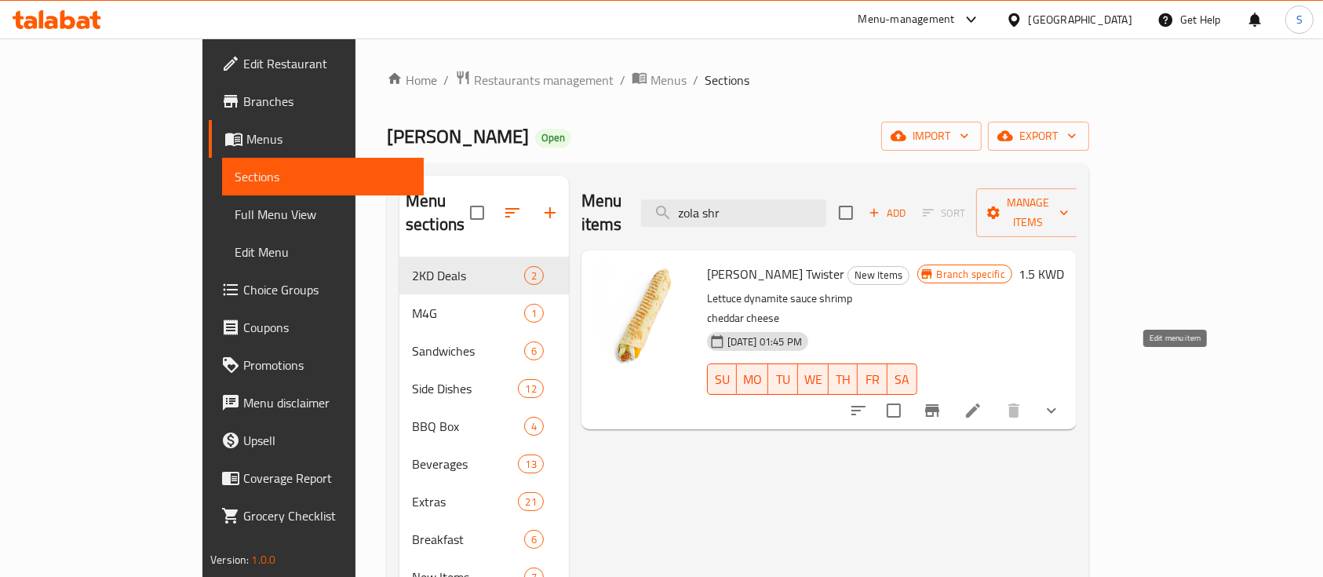
type input "zola shr"
click at [980, 403] on icon at bounding box center [973, 410] width 14 height 14
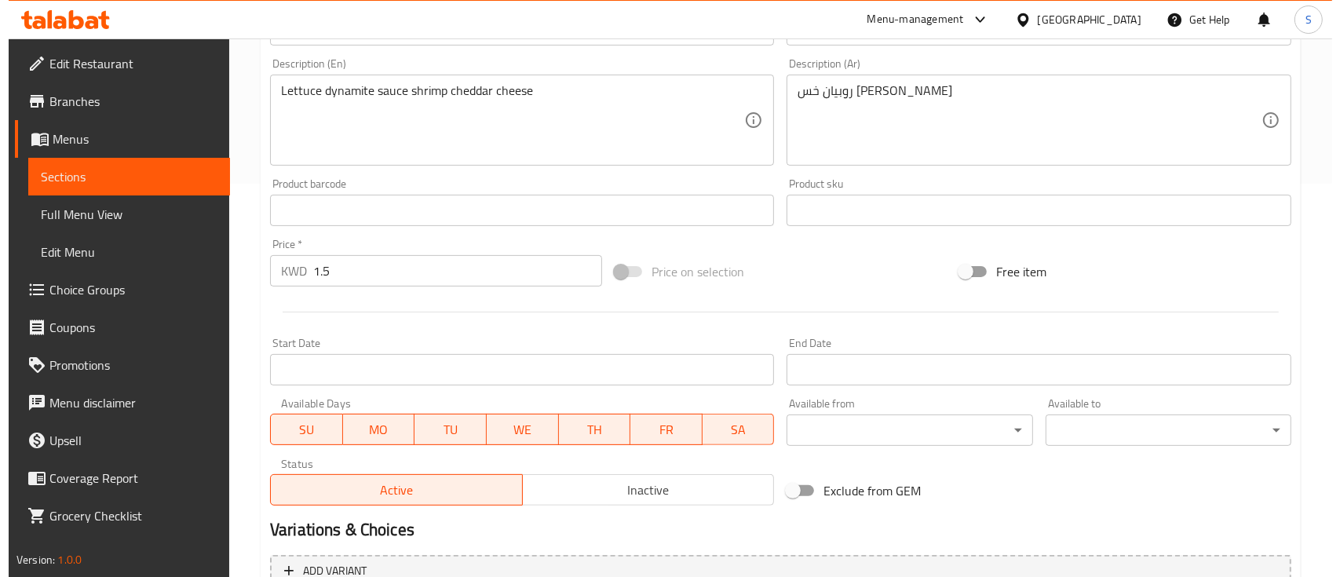
scroll to position [580, 0]
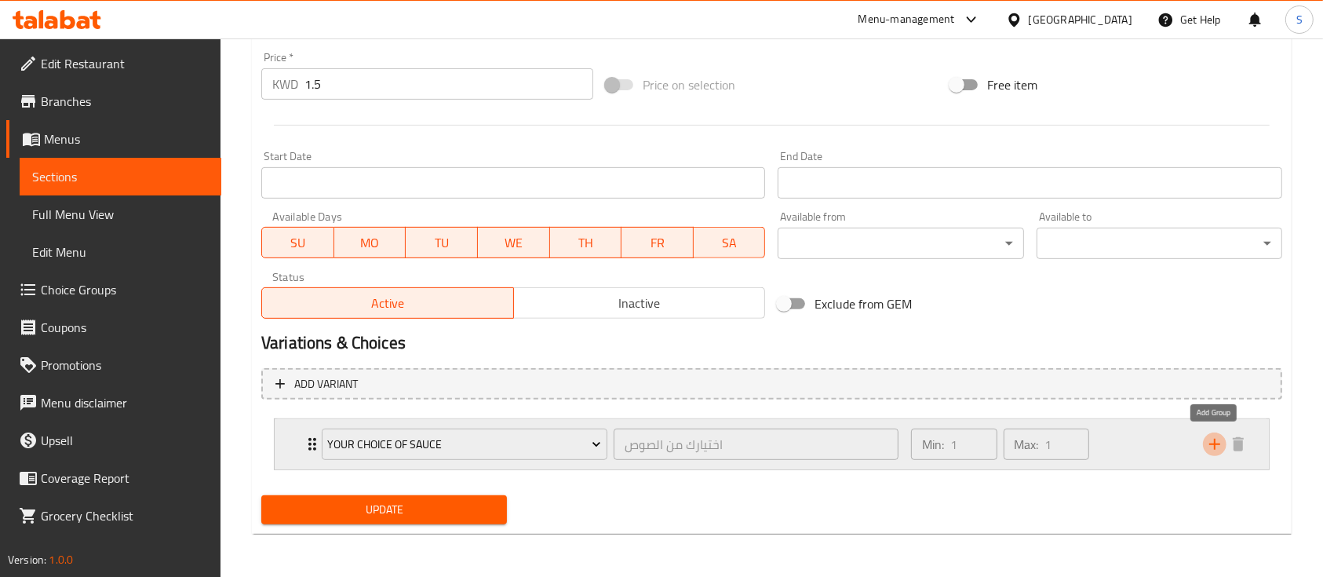
click at [1219, 449] on icon "add" at bounding box center [1214, 444] width 19 height 19
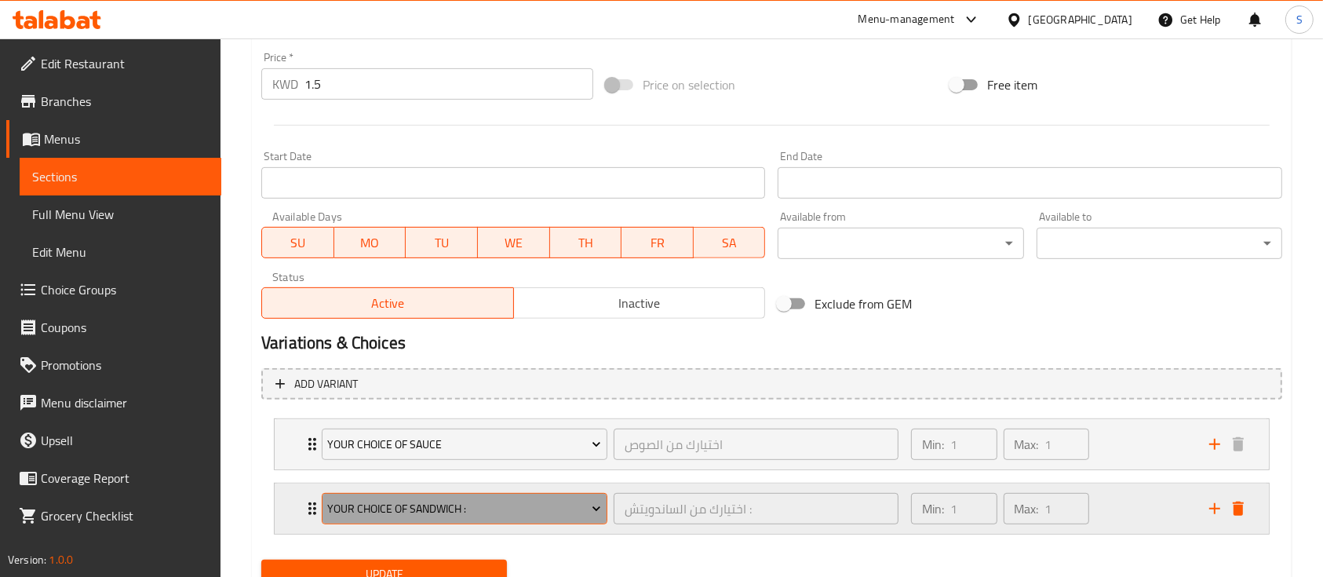
click at [531, 505] on span "Your Choice Of Sandwich :" at bounding box center [464, 509] width 274 height 20
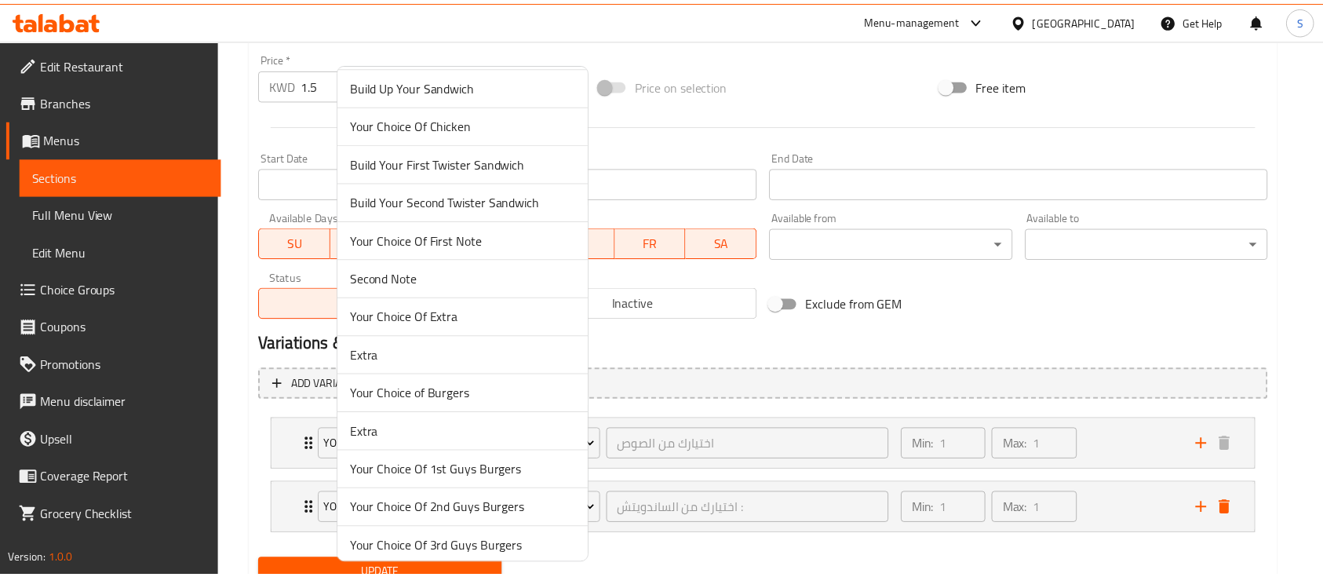
scroll to position [1578, 0]
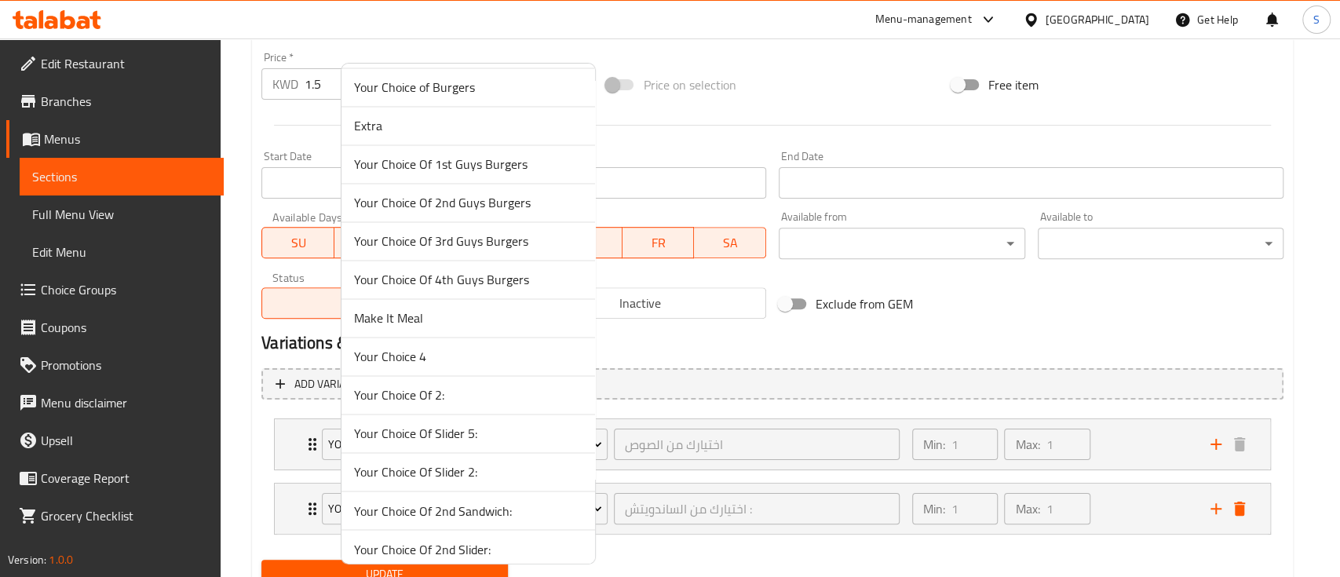
click at [418, 308] on span "Make It Meal" at bounding box center [468, 317] width 228 height 19
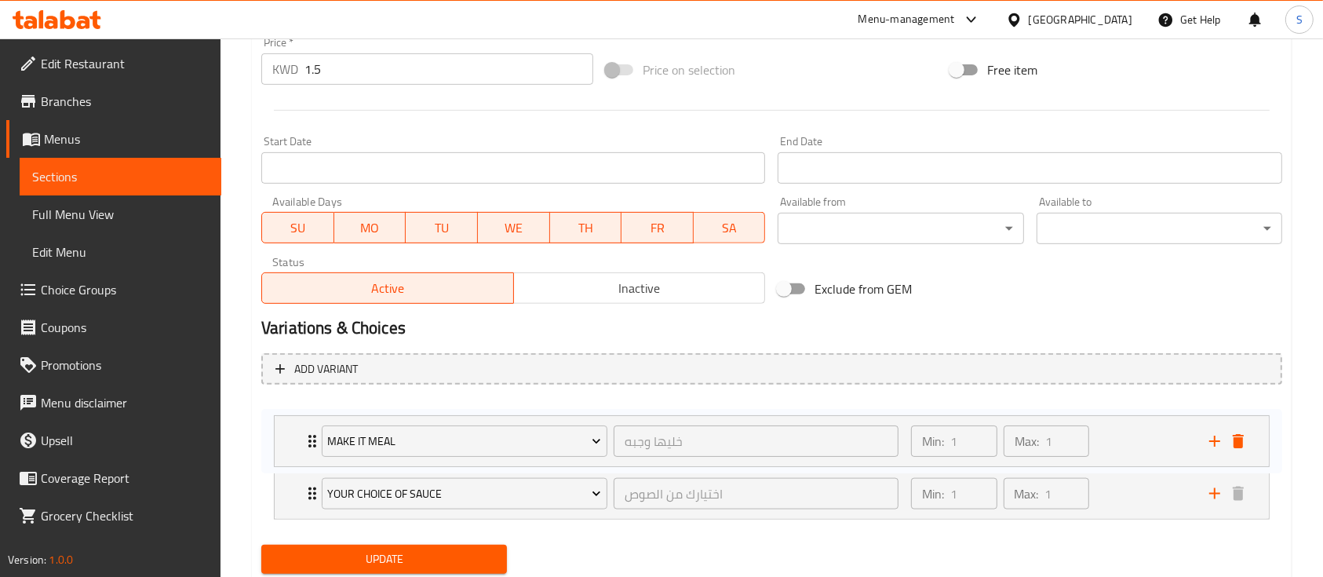
scroll to position [600, 0]
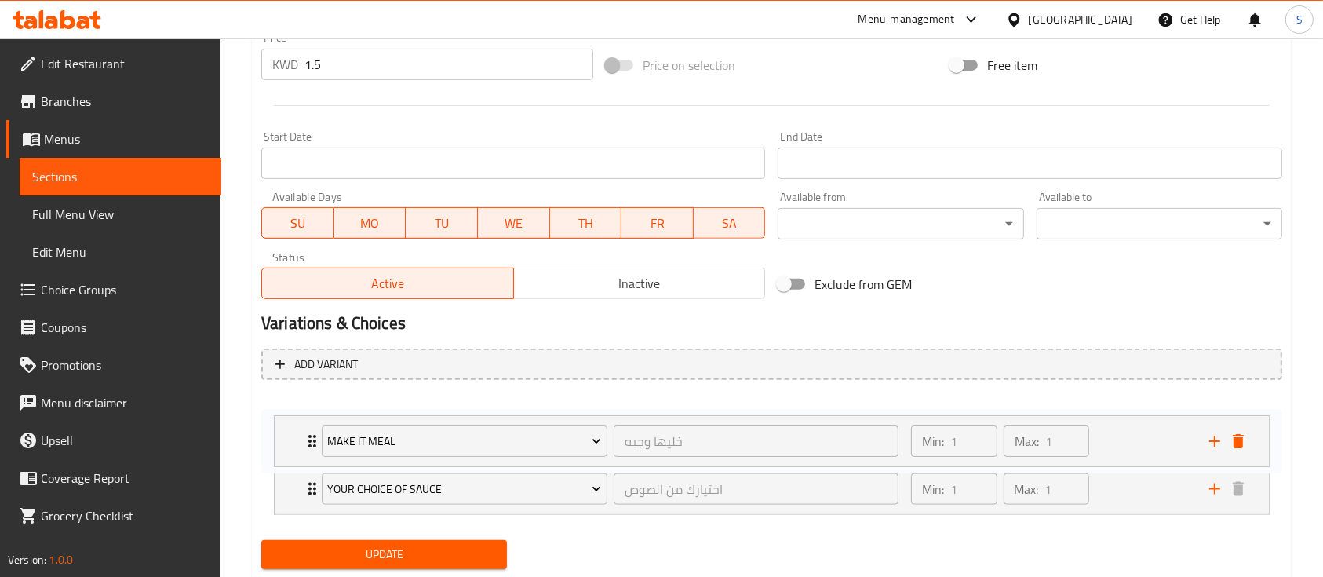
drag, startPoint x: 307, startPoint y: 497, endPoint x: 303, endPoint y: 425, distance: 71.5
click at [303, 425] on div "Your Choice of Sauce اختيارك من الصوص ​ Min: 1 ​ Max: 1 ​ Buffalo Sauce (ID: 18…" at bounding box center [771, 456] width 1021 height 129
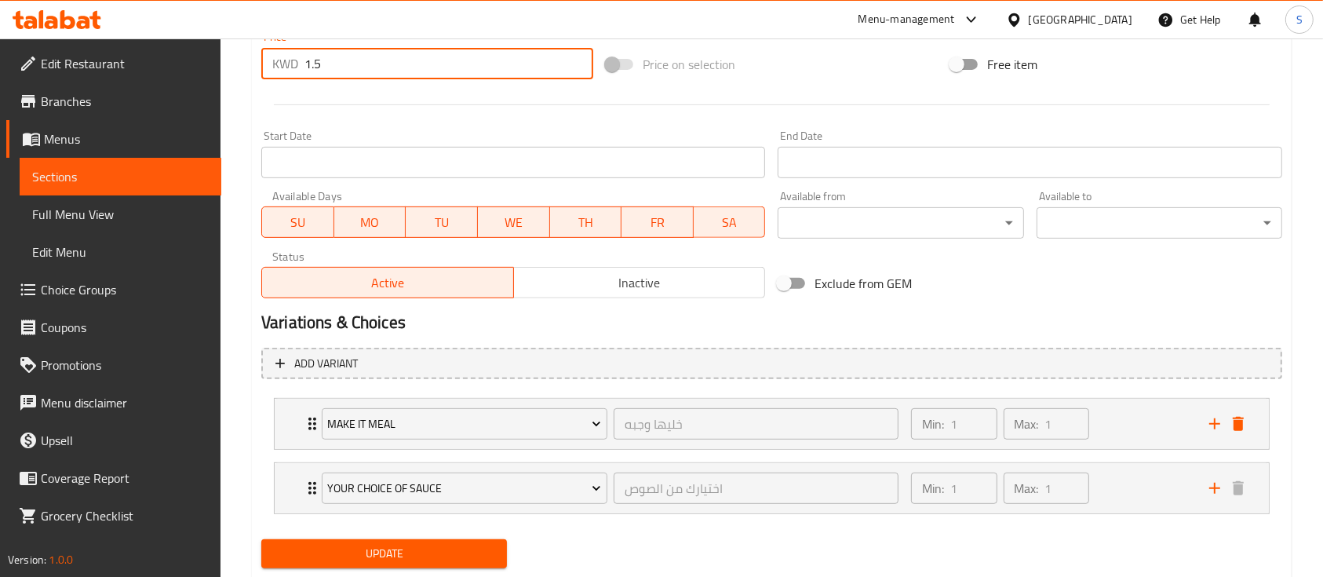
click at [396, 74] on input "1.5" at bounding box center [449, 63] width 289 height 31
type input "0"
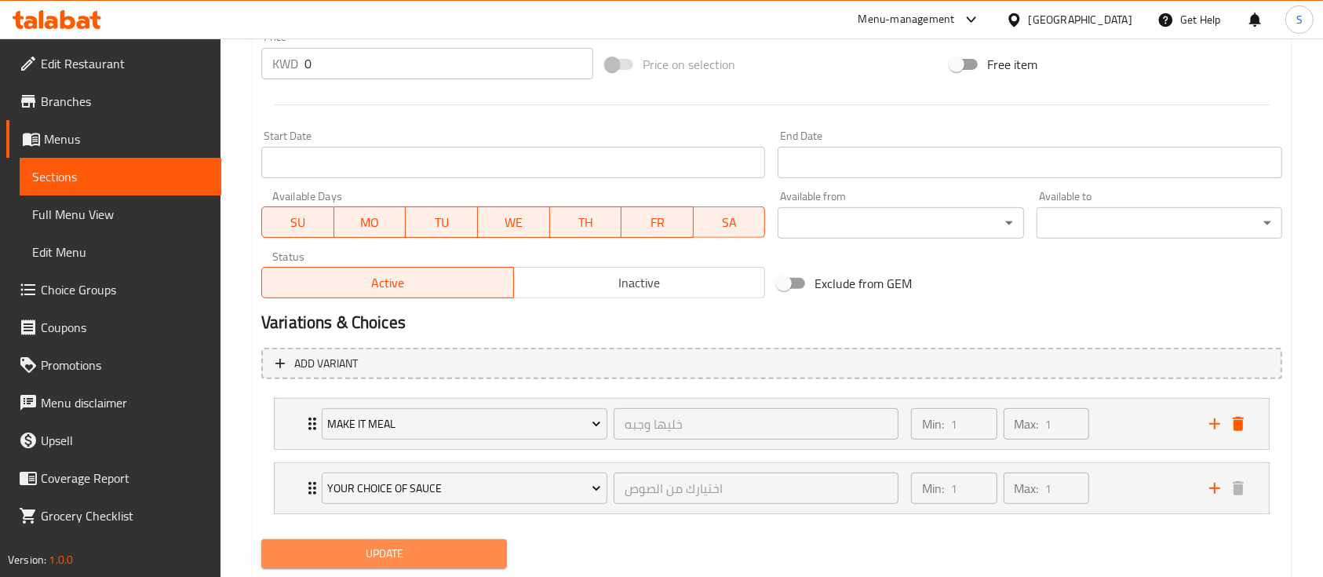
click at [421, 554] on span "Update" at bounding box center [384, 554] width 221 height 20
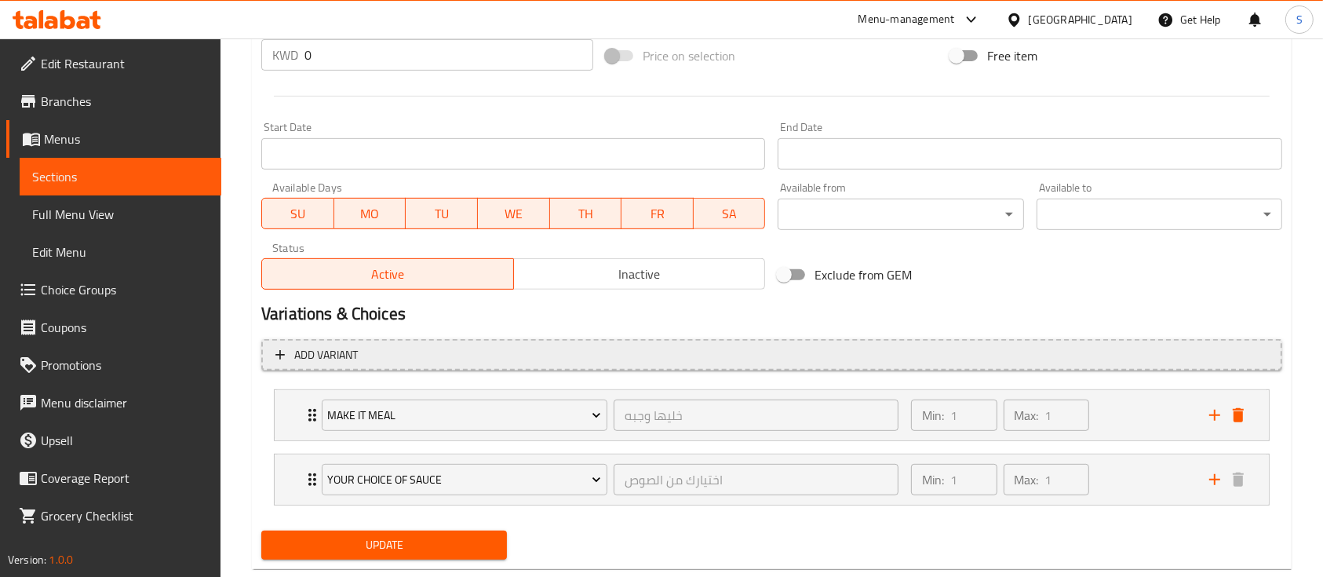
scroll to position [644, 0]
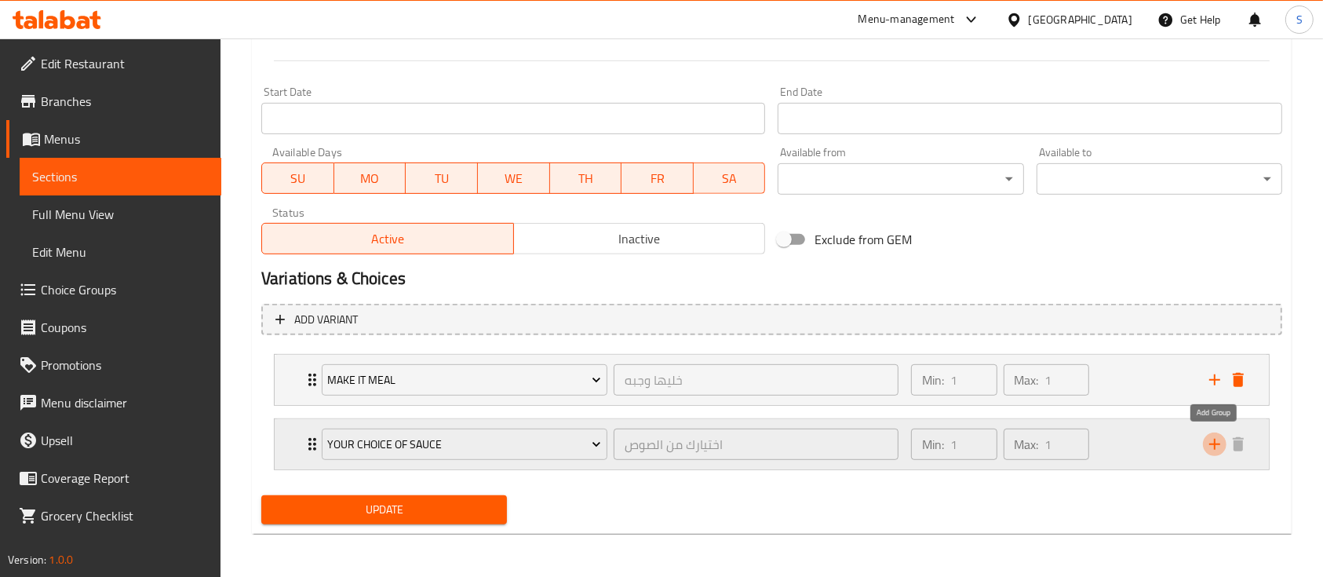
click at [1216, 450] on icon "add" at bounding box center [1214, 444] width 19 height 19
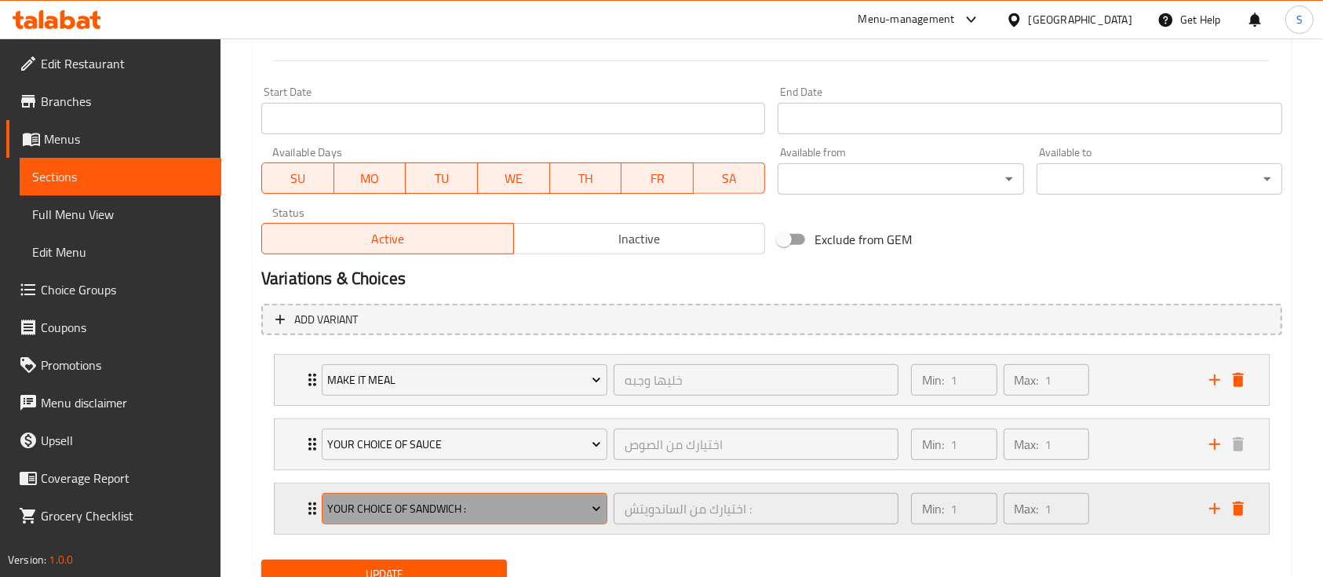
click at [555, 499] on span "Your Choice Of Sandwich :" at bounding box center [464, 509] width 274 height 20
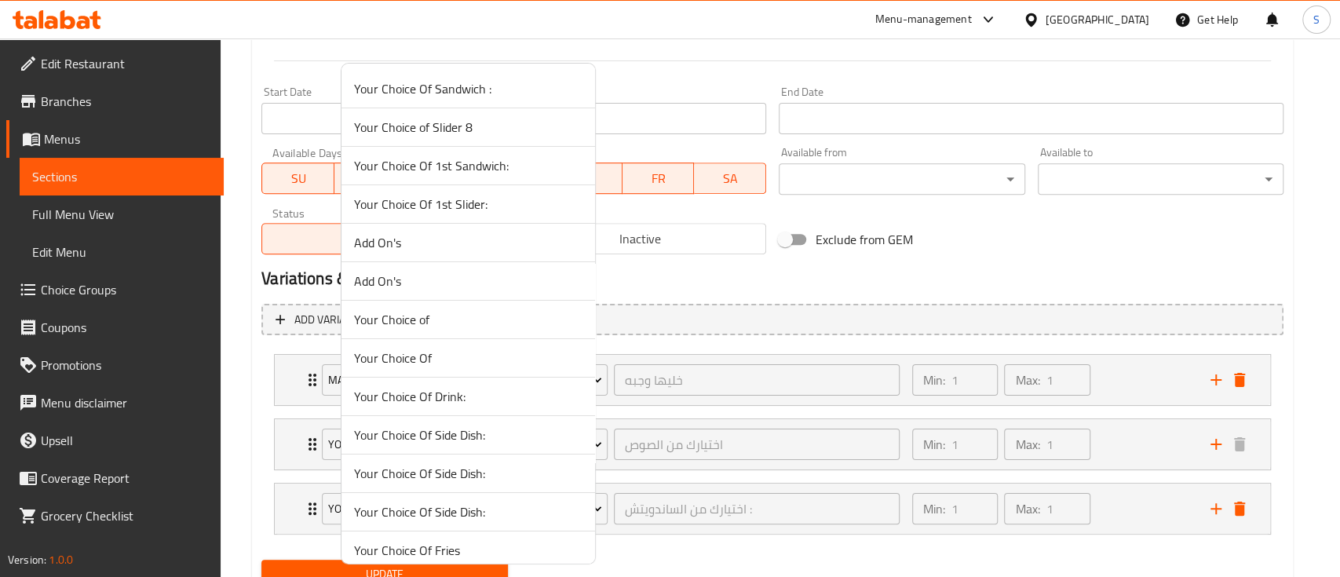
click at [517, 549] on span "Your Choice Of Fries" at bounding box center [468, 550] width 228 height 19
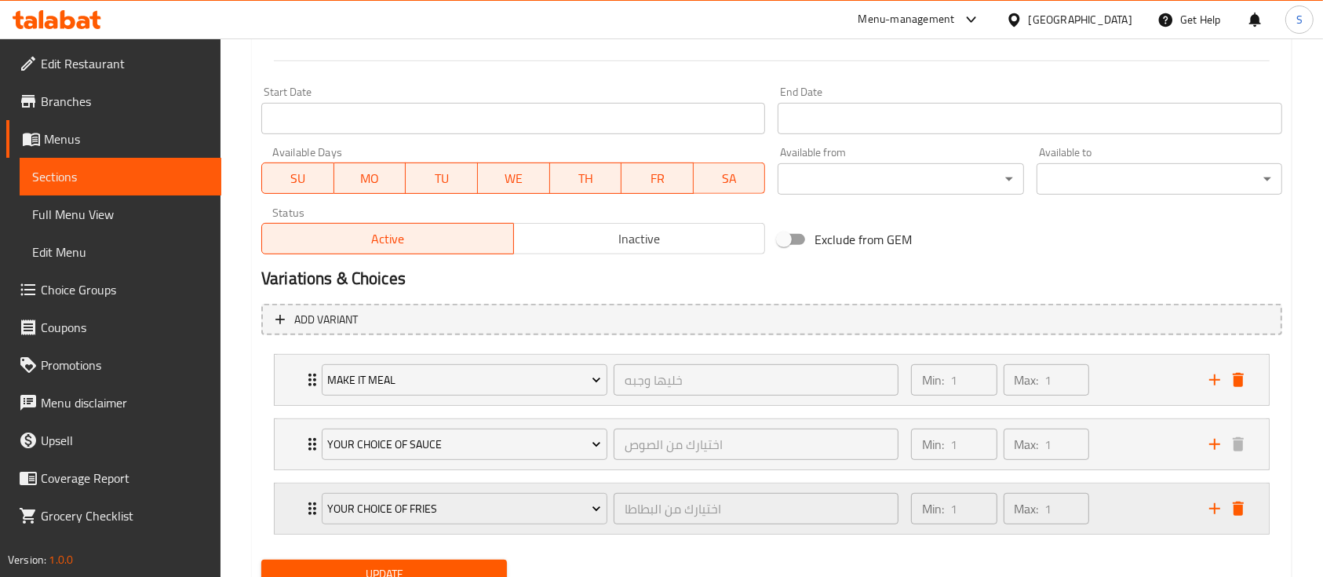
click at [1096, 508] on div "Min: 1 ​ Max: 1 ​" at bounding box center [1051, 508] width 298 height 50
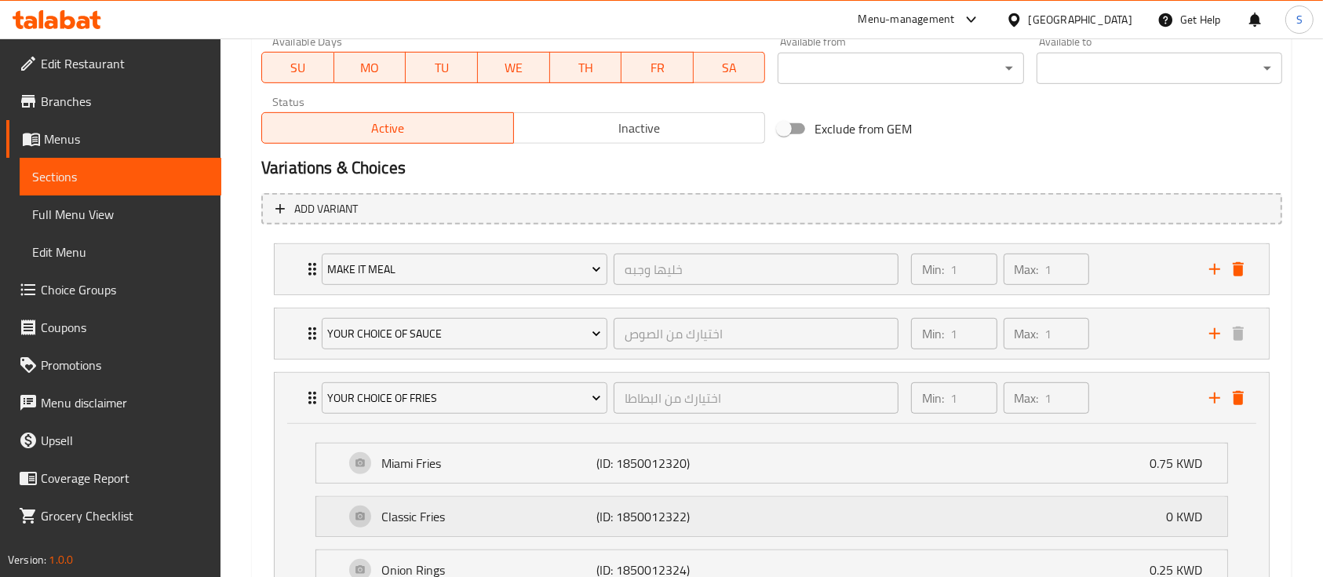
scroll to position [753, 0]
click at [1123, 263] on div "Min: 1 ​ Max: 1 ​" at bounding box center [1051, 271] width 298 height 50
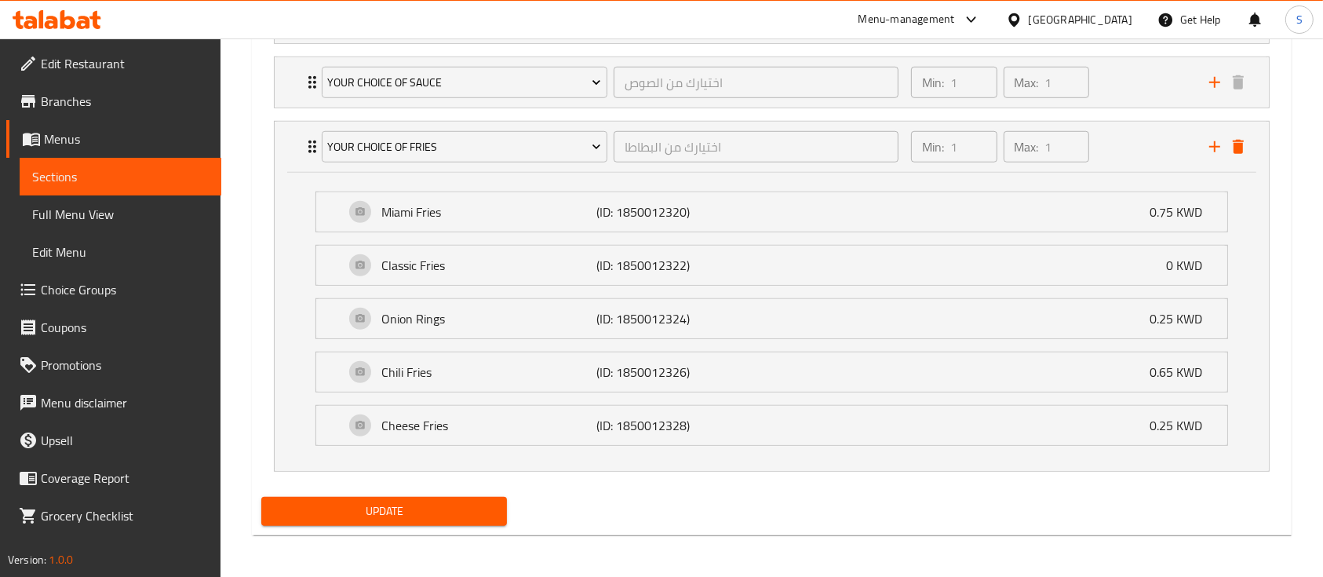
scroll to position [1144, 0]
click at [466, 515] on span "Update" at bounding box center [384, 512] width 221 height 20
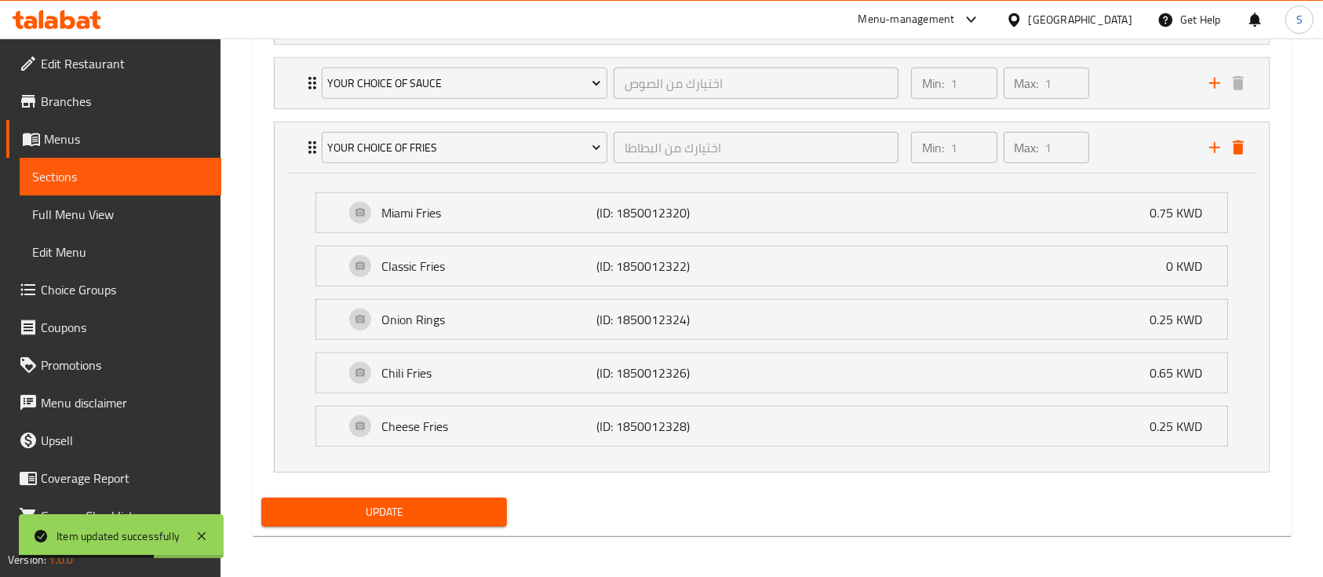
scroll to position [1145, 0]
click at [1215, 144] on icon "add" at bounding box center [1214, 146] width 11 height 11
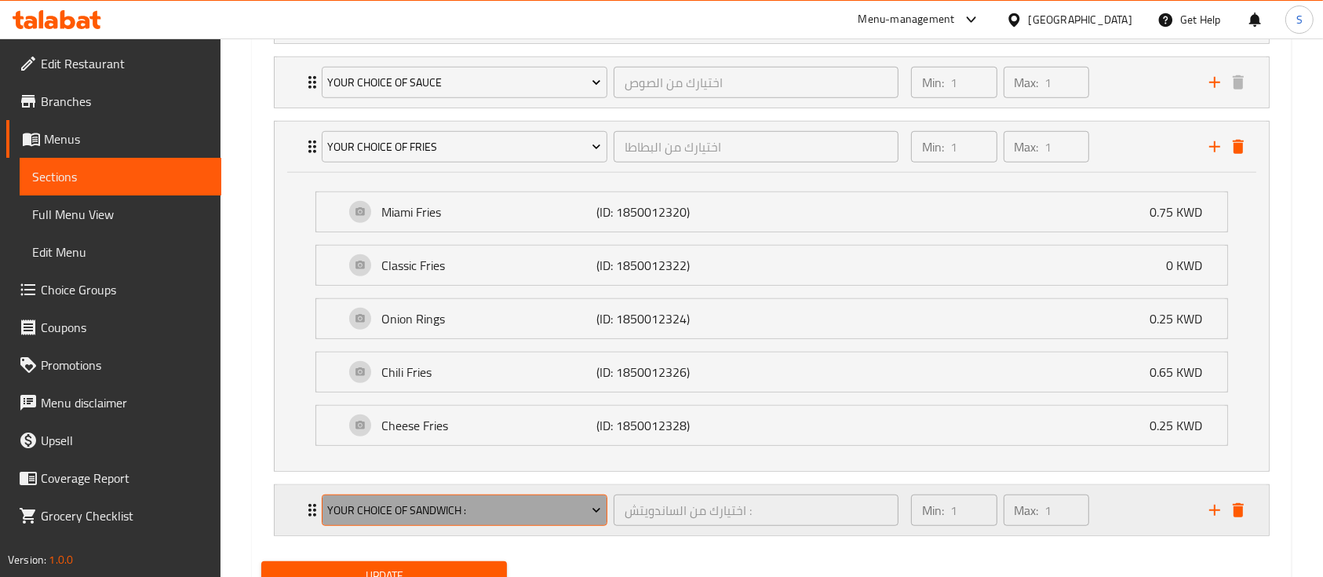
click at [441, 494] on button "Your Choice Of Sandwich :" at bounding box center [465, 509] width 286 height 31
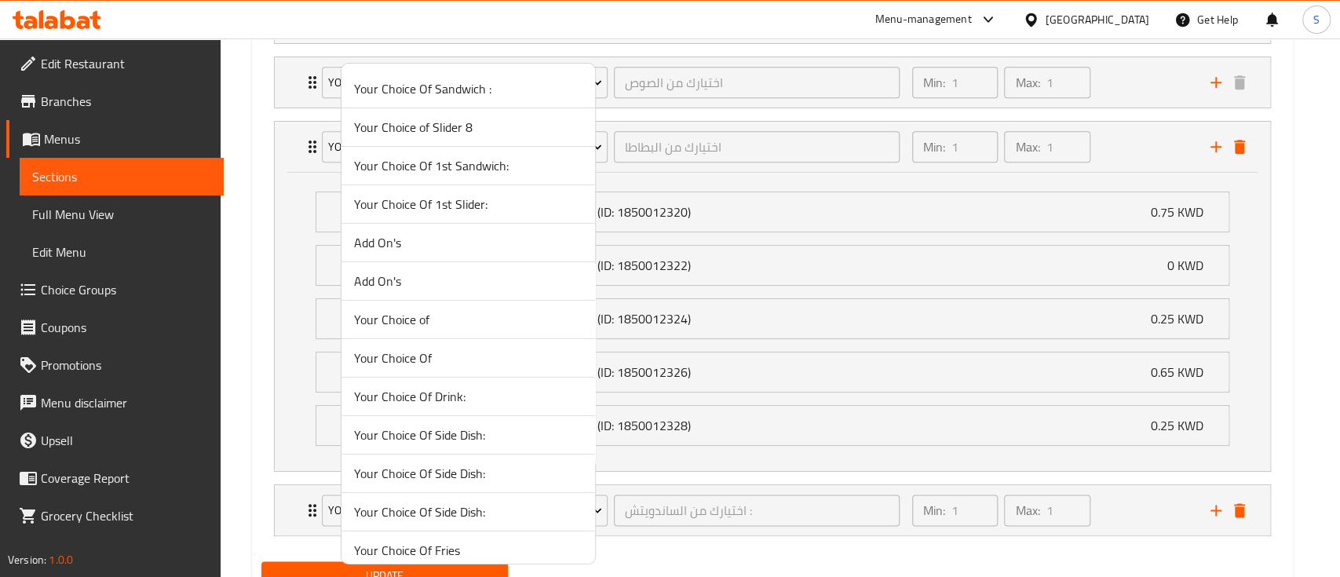
click at [449, 392] on span "Your Choice Of Drink:" at bounding box center [468, 396] width 228 height 19
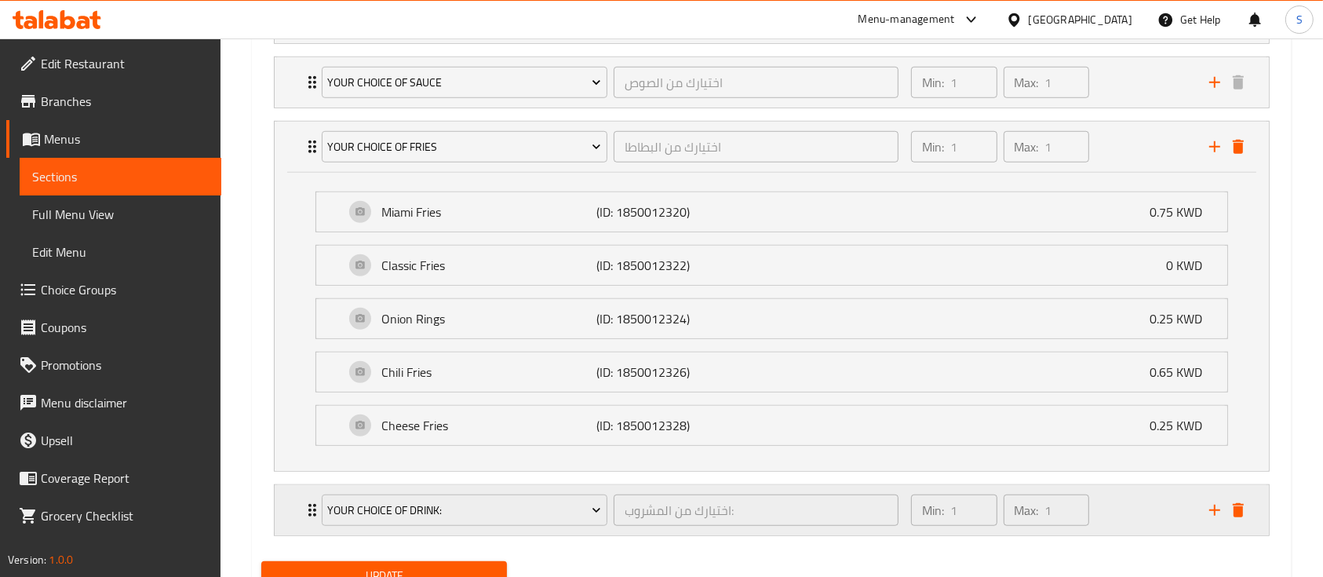
click at [1112, 512] on div "Min: 1 ​ Max: 1 ​" at bounding box center [1051, 510] width 298 height 50
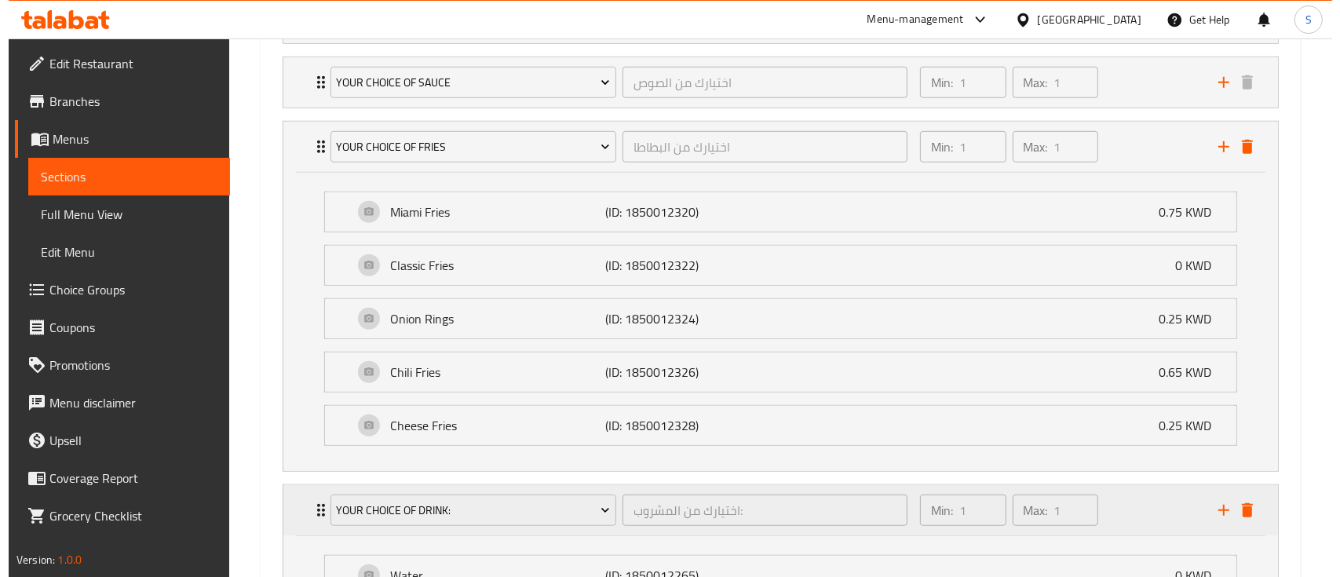
scroll to position [1348, 0]
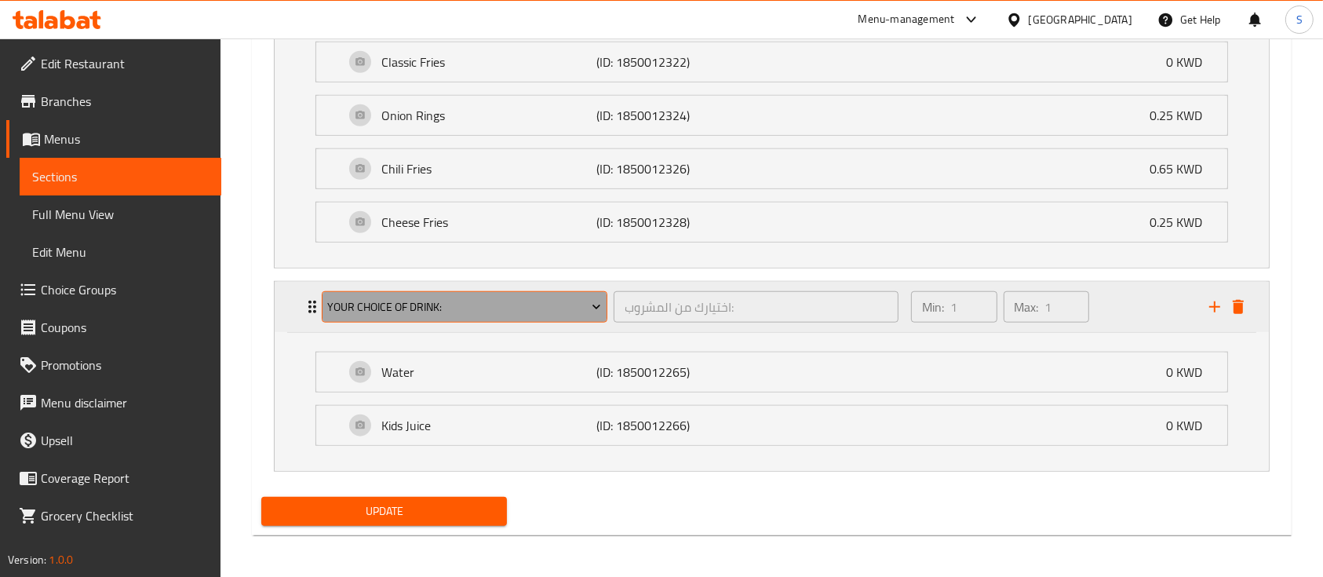
click at [568, 305] on span "Your Choice Of Drink:" at bounding box center [464, 307] width 274 height 20
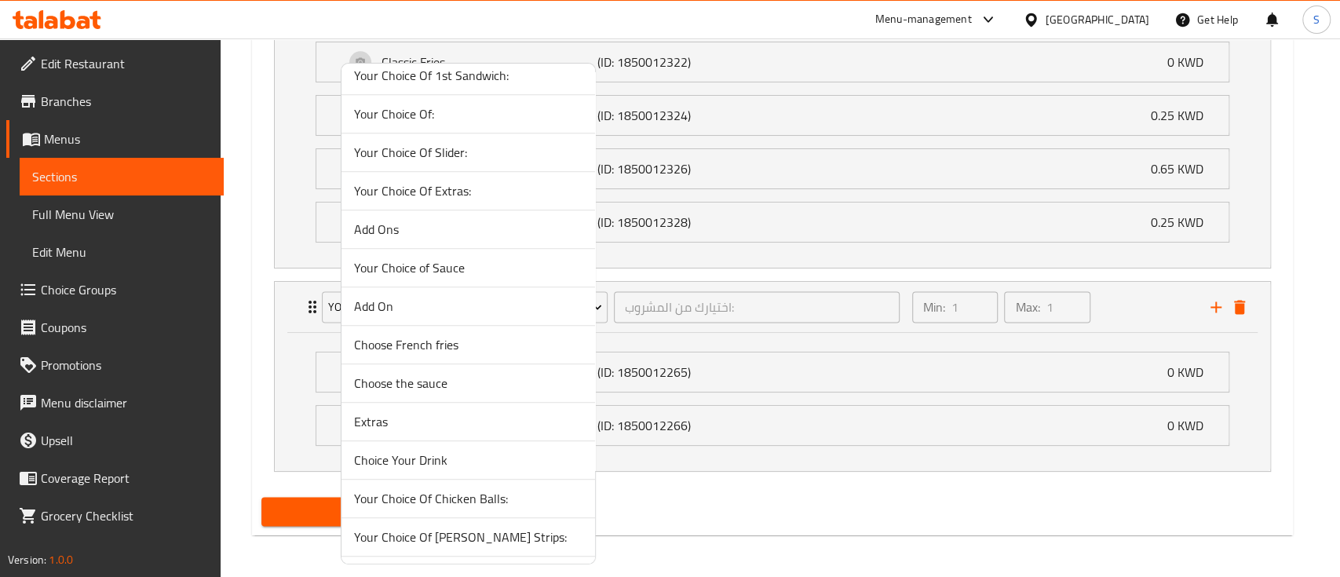
scroll to position [702, 0]
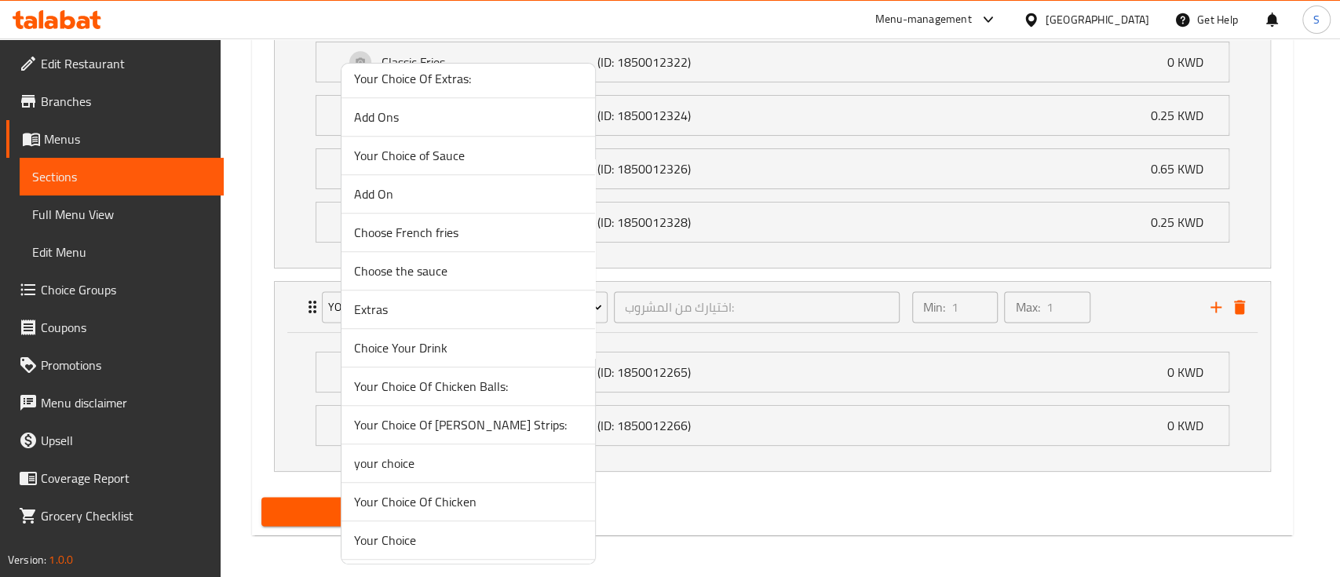
click at [477, 351] on span "Choice Your Drink" at bounding box center [468, 347] width 228 height 19
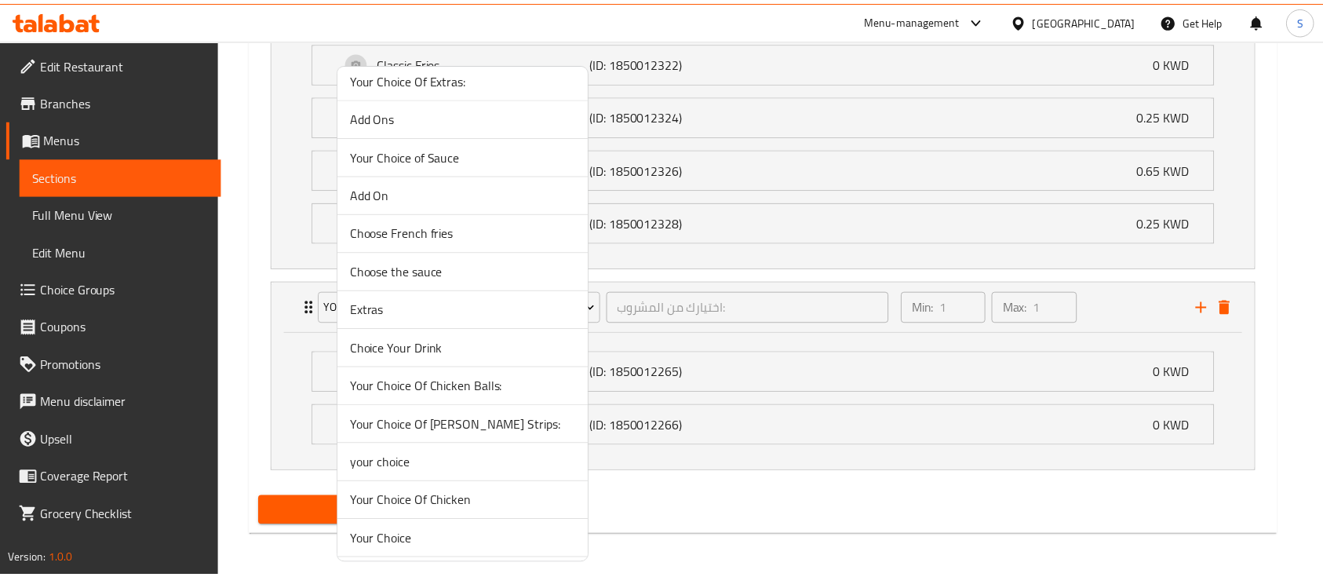
scroll to position [1209, 0]
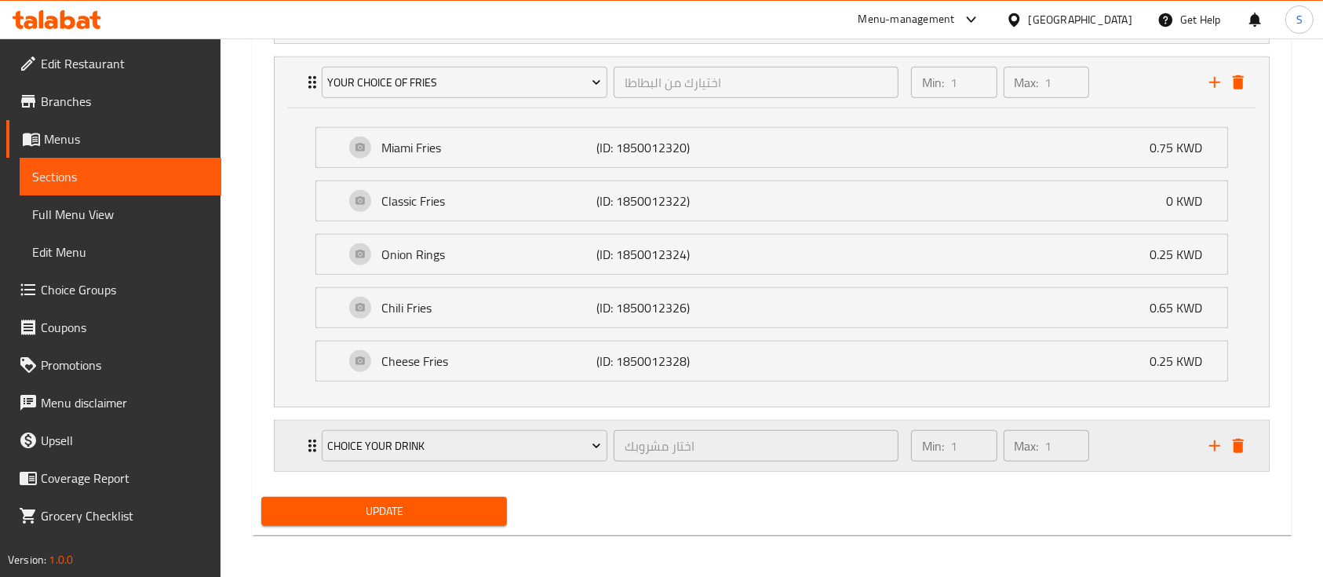
click at [1100, 445] on div "Min: 1 ​ Max: 1 ​" at bounding box center [1051, 446] width 298 height 50
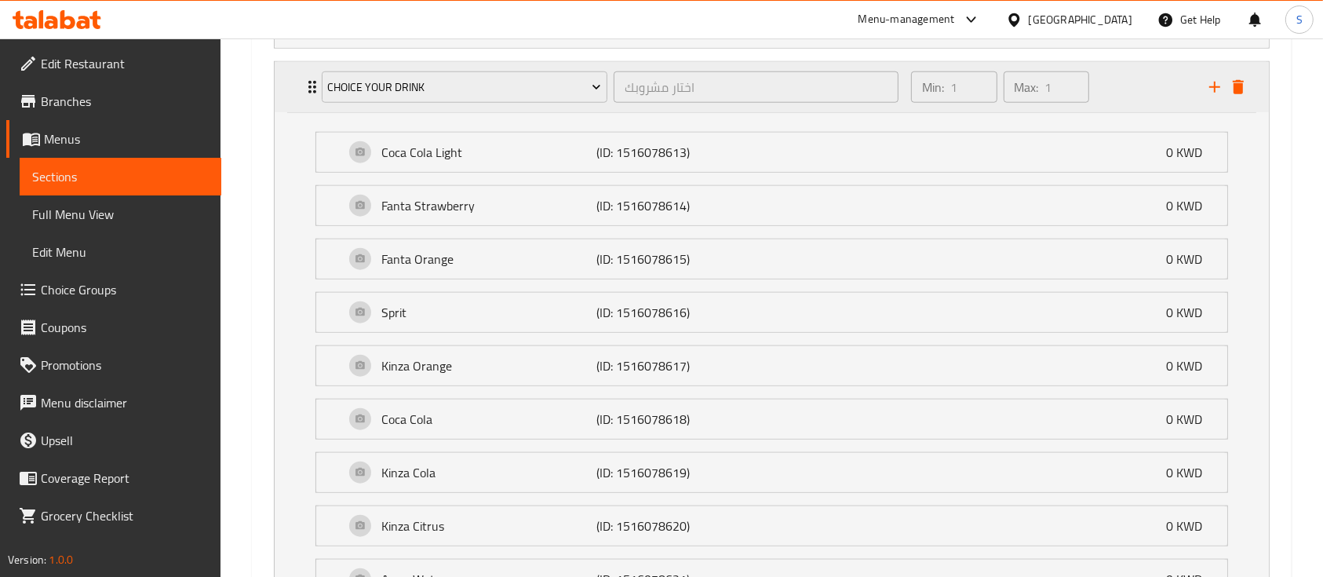
scroll to position [1720, 0]
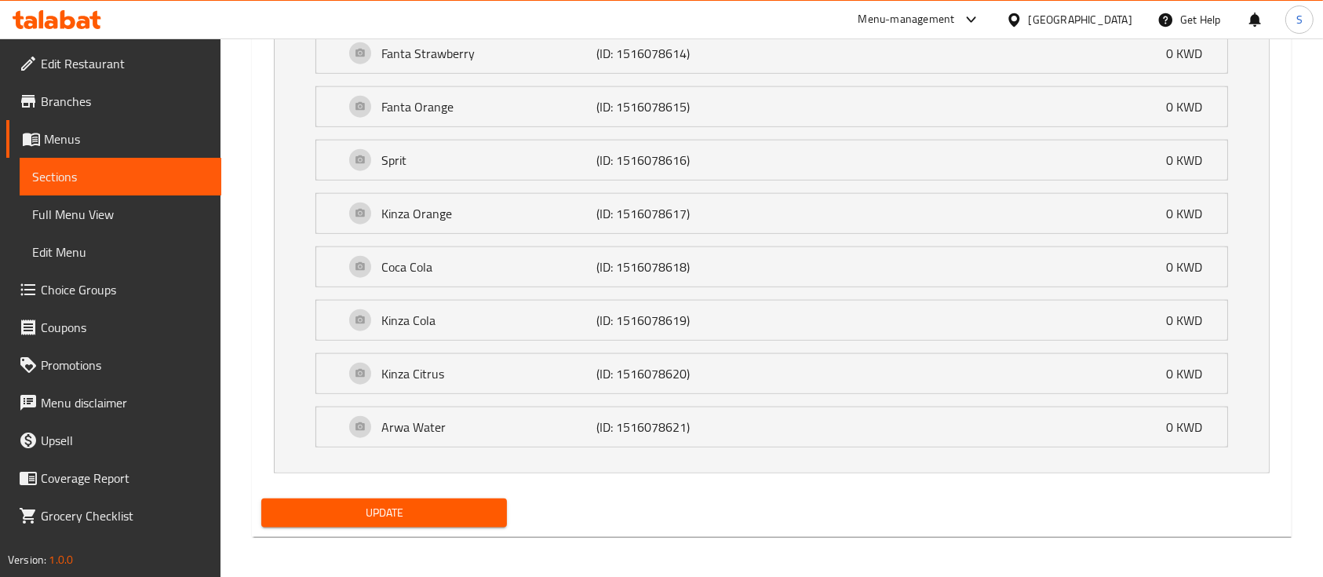
click at [431, 505] on span "Update" at bounding box center [384, 513] width 221 height 20
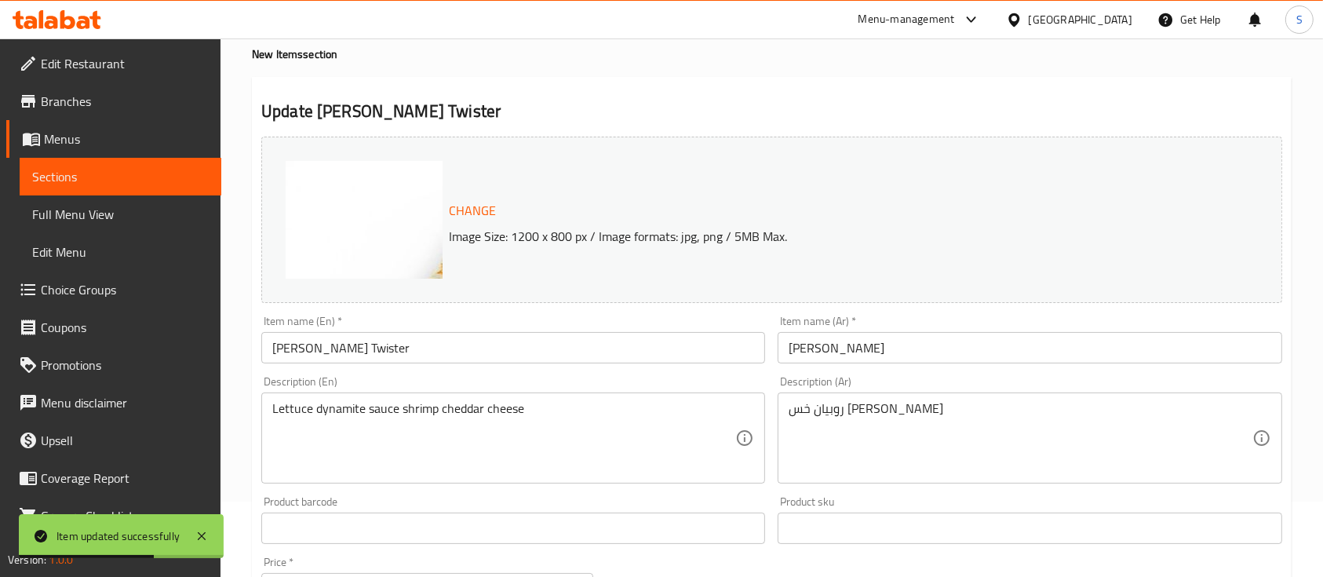
scroll to position [25, 0]
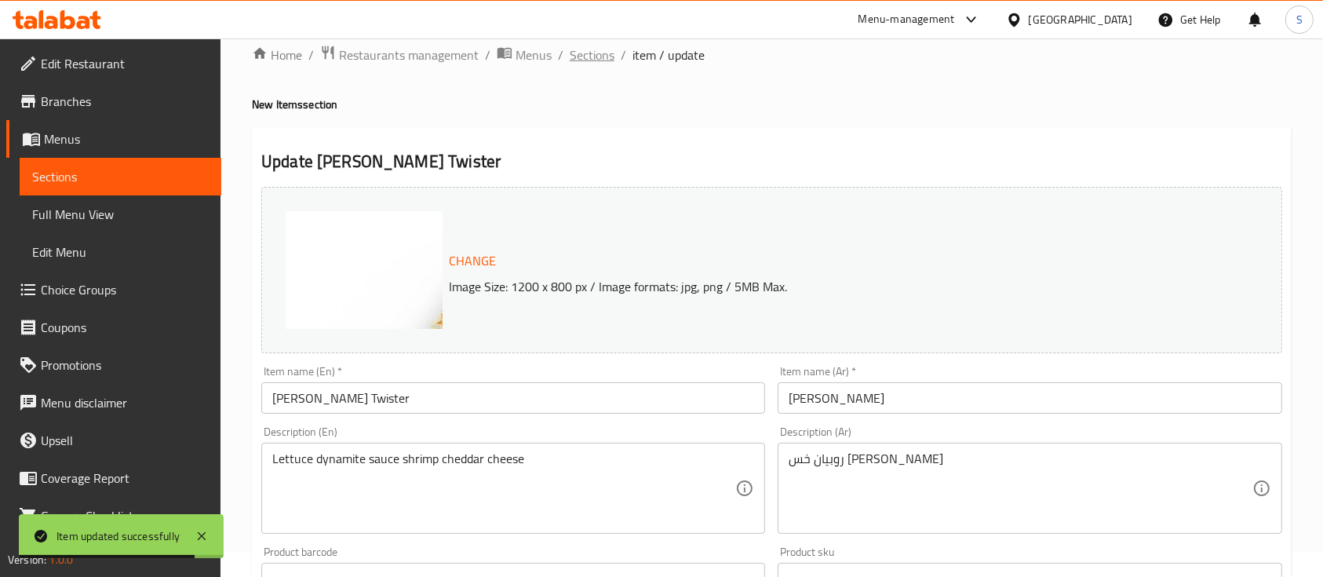
click at [592, 49] on span "Sections" at bounding box center [592, 55] width 45 height 19
